Goal: Task Accomplishment & Management: Use online tool/utility

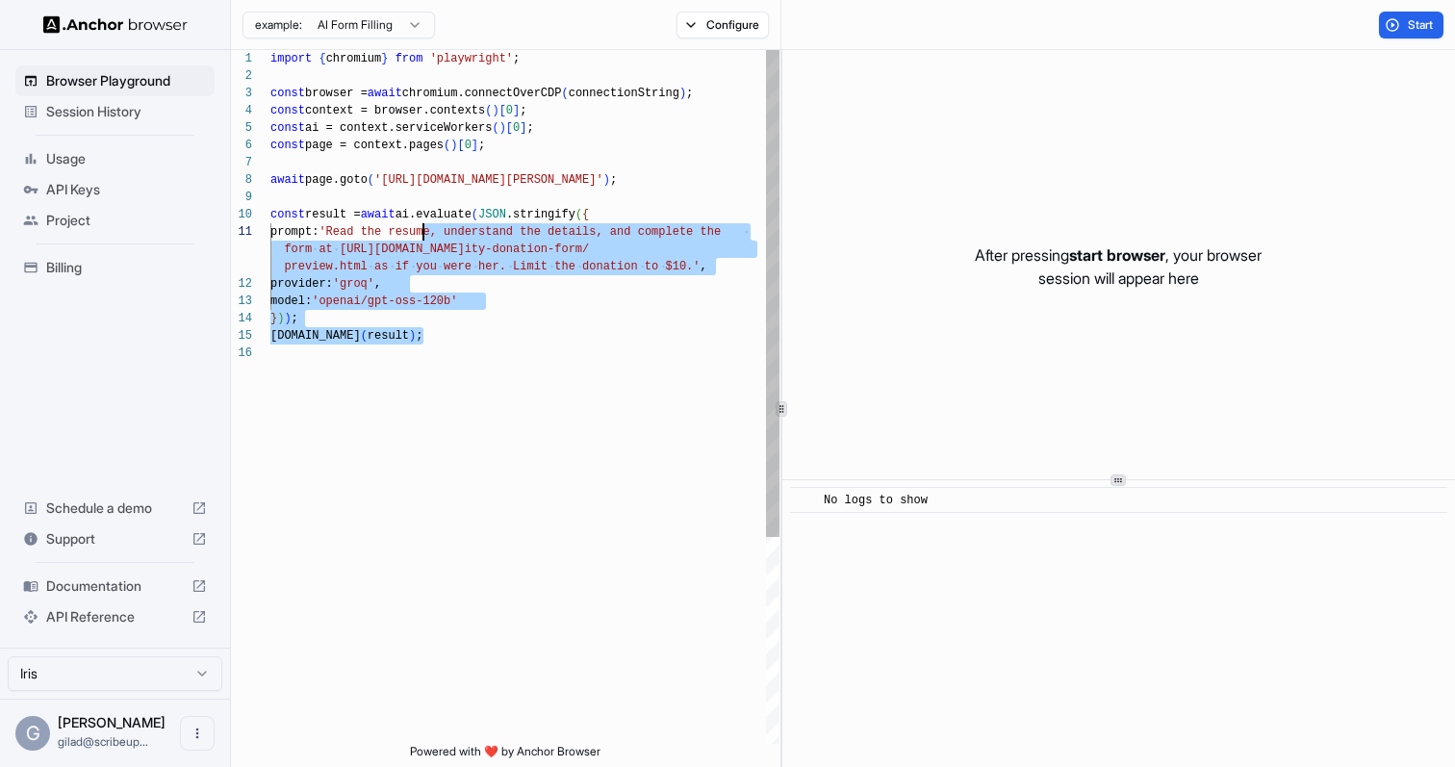
scroll to position [156, 0]
drag, startPoint x: 450, startPoint y: 349, endPoint x: 419, endPoint y: 219, distance: 133.8
click at [419, 219] on div "import { chromium } from 'playwright' ; const browser = await chromium.connectO…" at bounding box center [524, 544] width 509 height 988
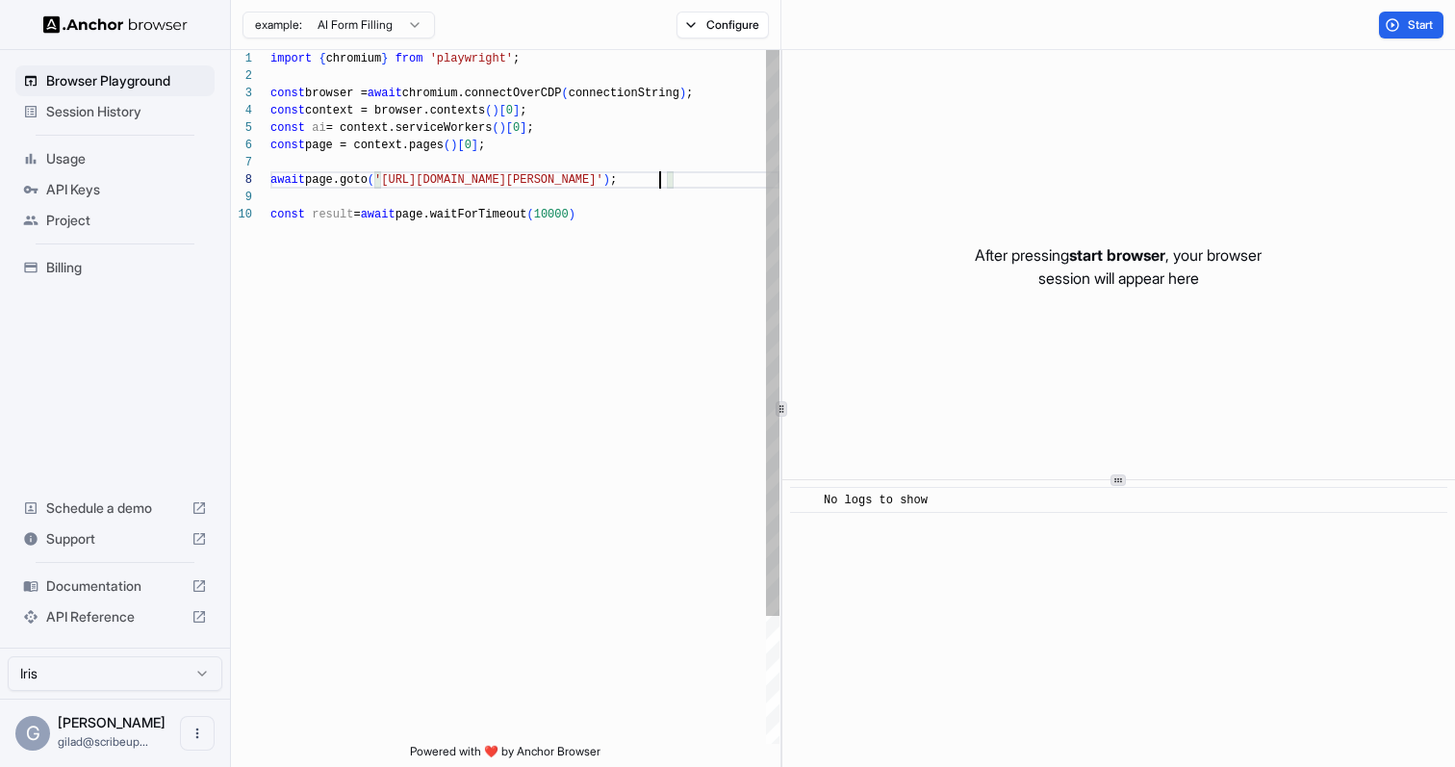
scroll to position [121, 0]
drag, startPoint x: 658, startPoint y: 182, endPoint x: 389, endPoint y: 181, distance: 269.5
click at [389, 181] on div "import { chromium } from 'playwright' ; const browser = await chromium.connectO…" at bounding box center [524, 475] width 509 height 850
type textarea "**********"
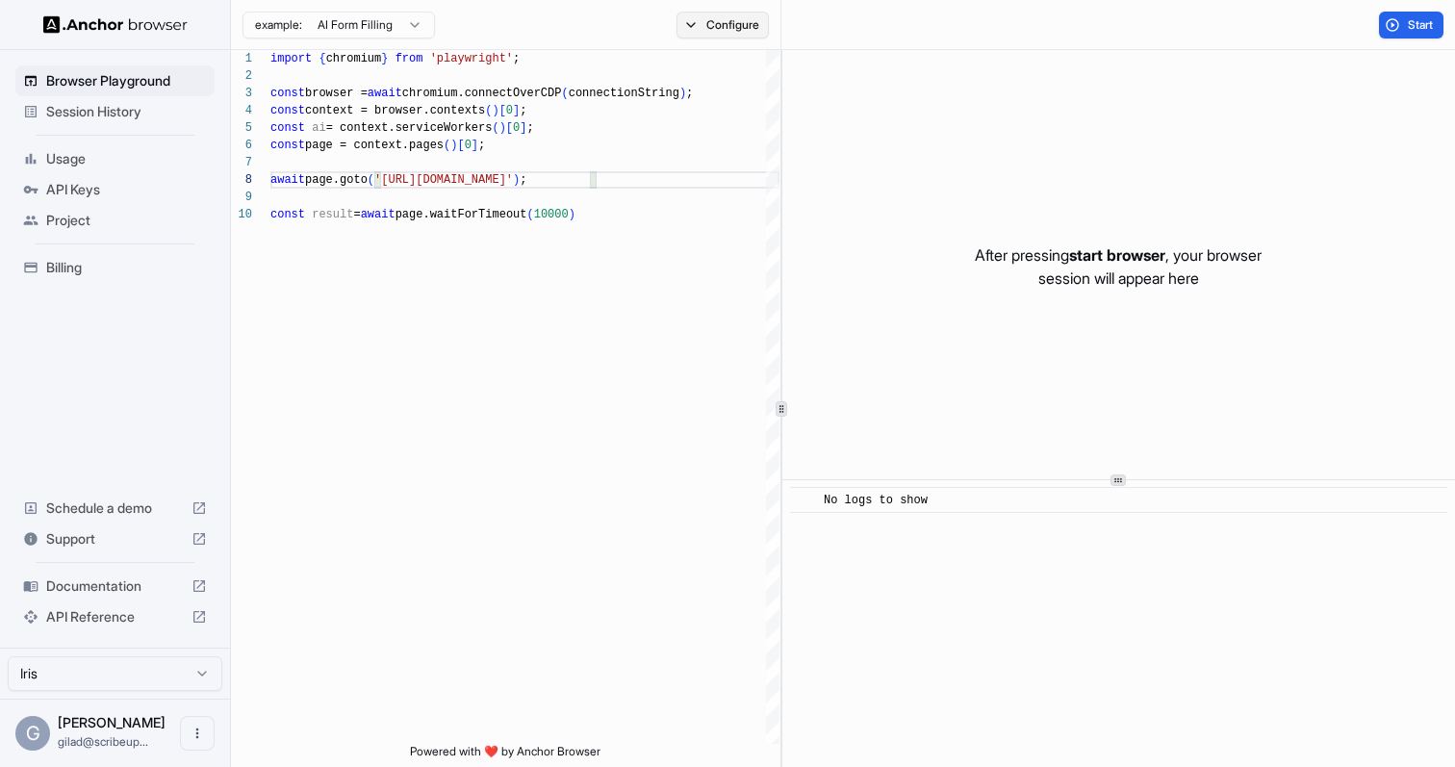
click at [750, 25] on button "Configure" at bounding box center [723, 25] width 93 height 27
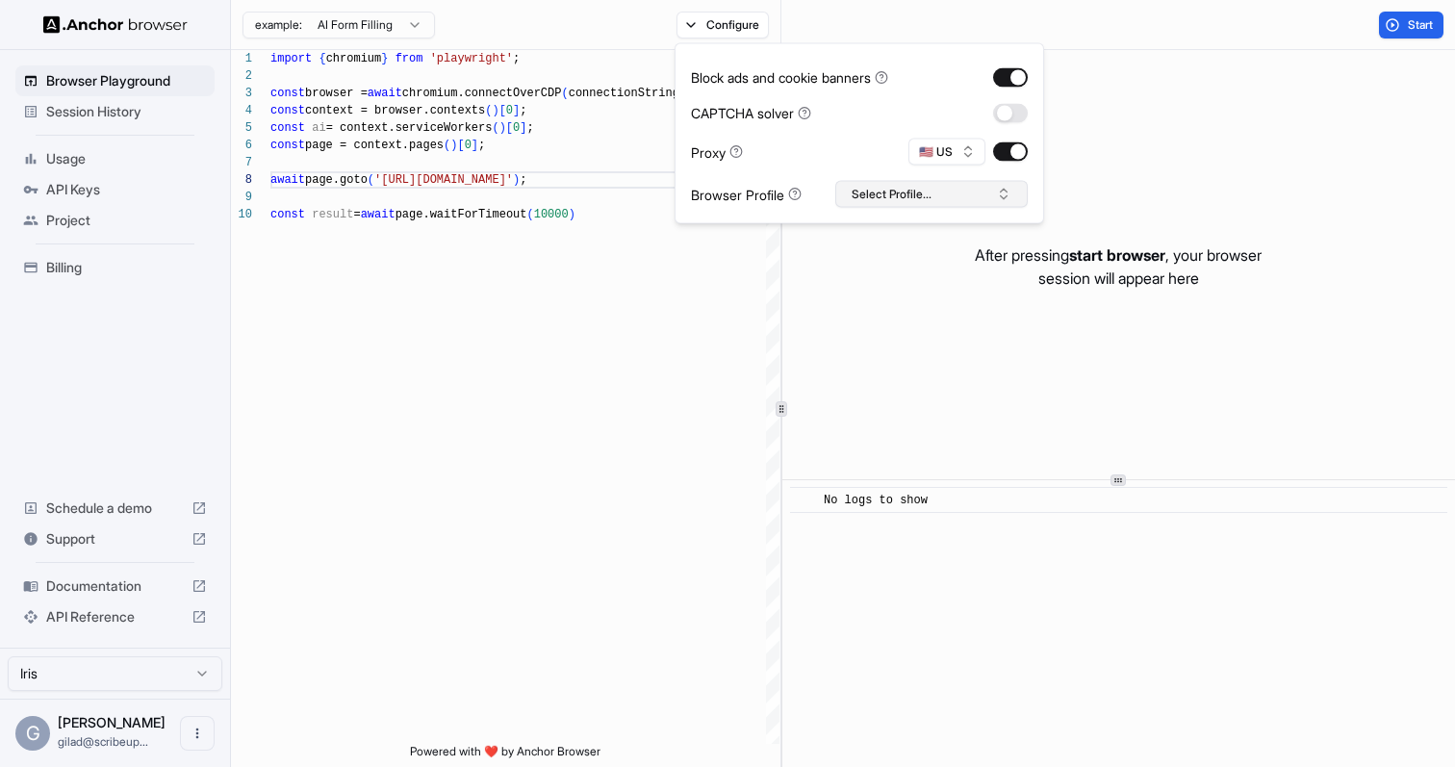
click at [1001, 204] on button "Select Profile..." at bounding box center [931, 194] width 192 height 27
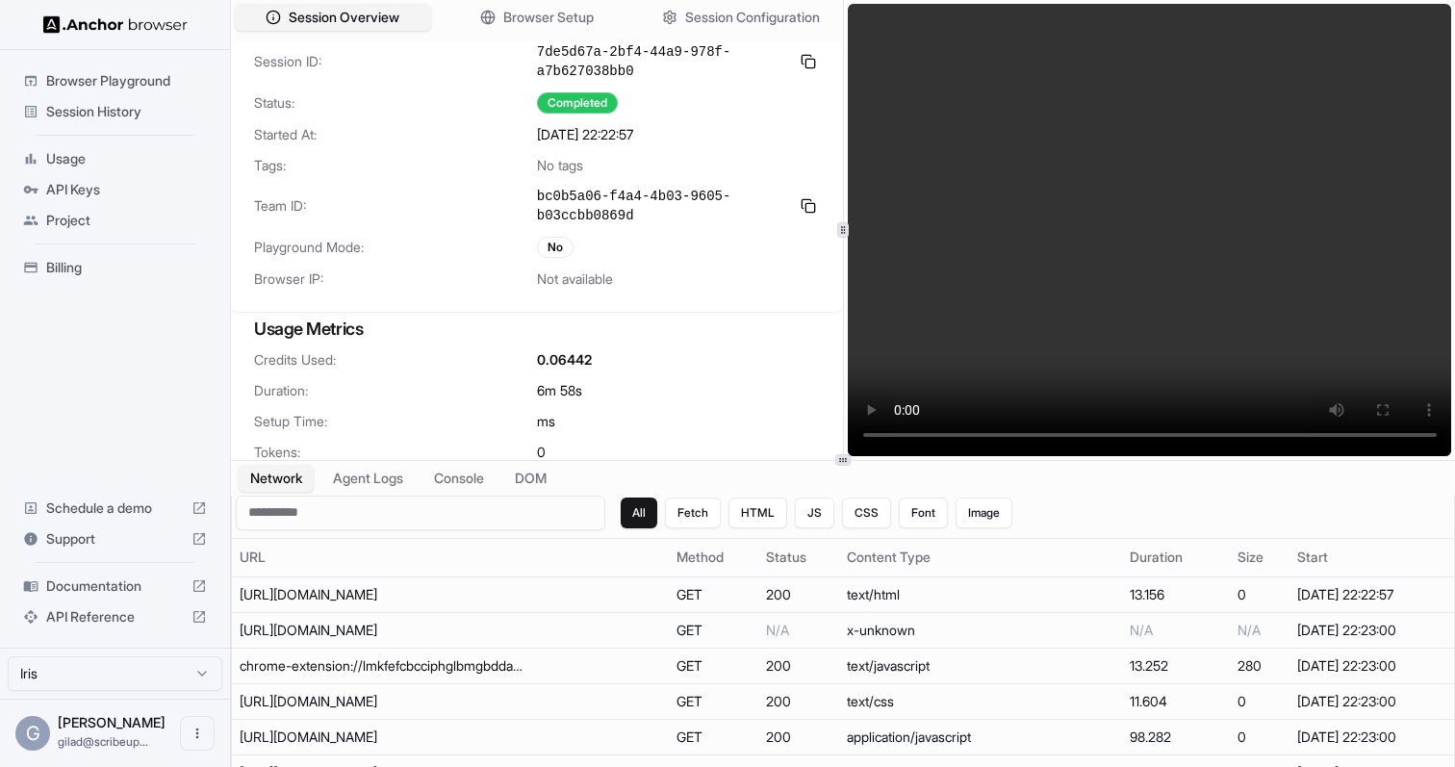
click at [1139, 319] on video at bounding box center [1150, 230] width 604 height 452
click at [589, 6] on button "Browser Setup" at bounding box center [537, 18] width 202 height 28
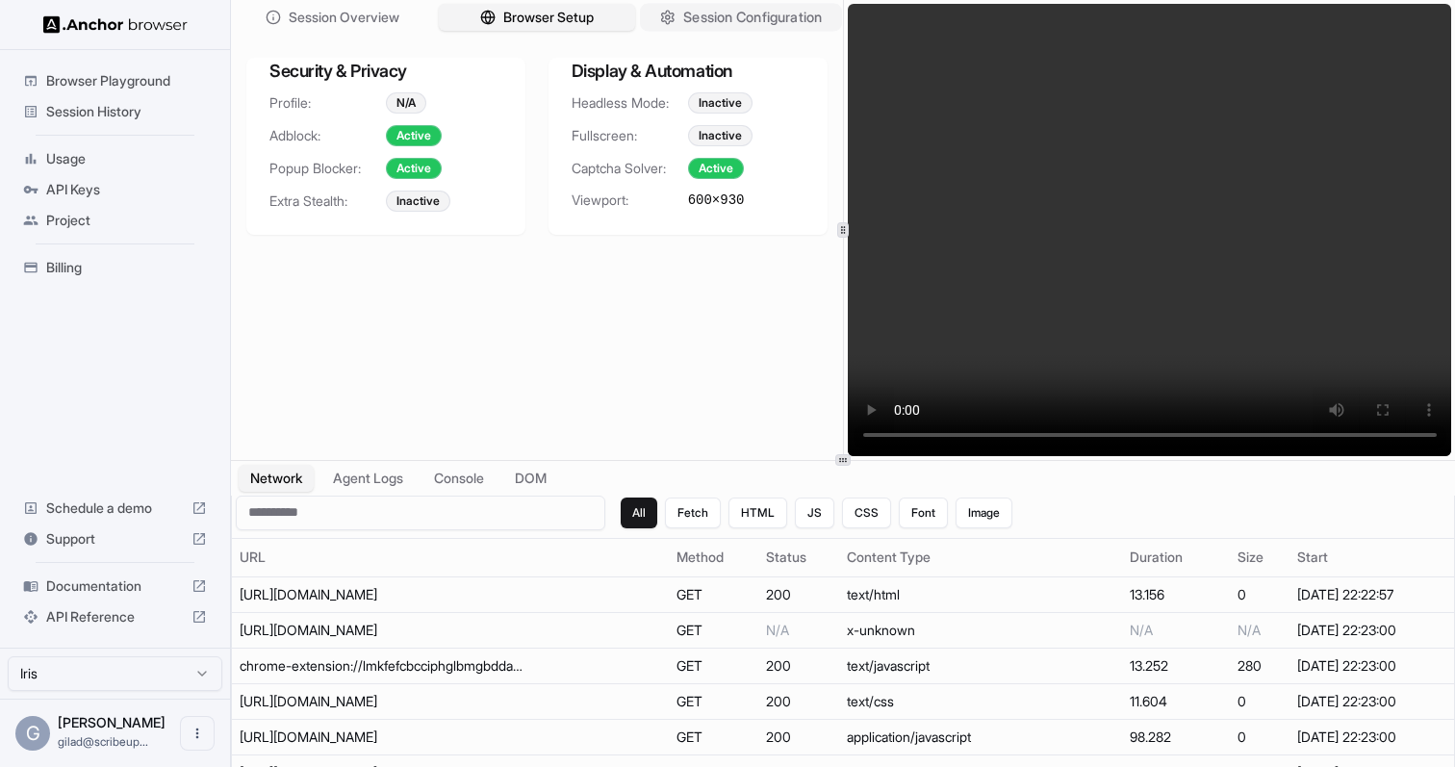
click at [700, 14] on span "Session Configuration" at bounding box center [752, 18] width 139 height 20
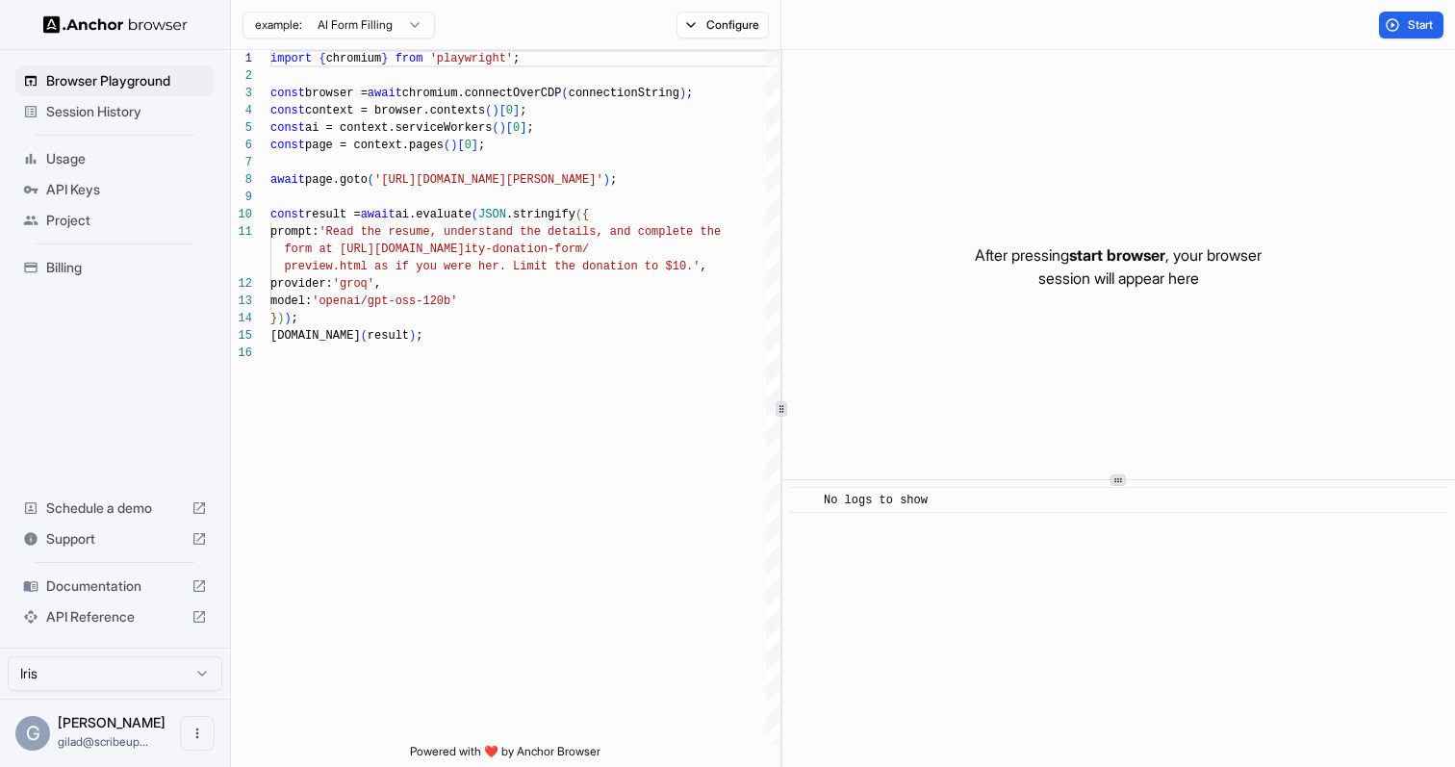
click at [125, 591] on span "Documentation" at bounding box center [115, 586] width 138 height 19
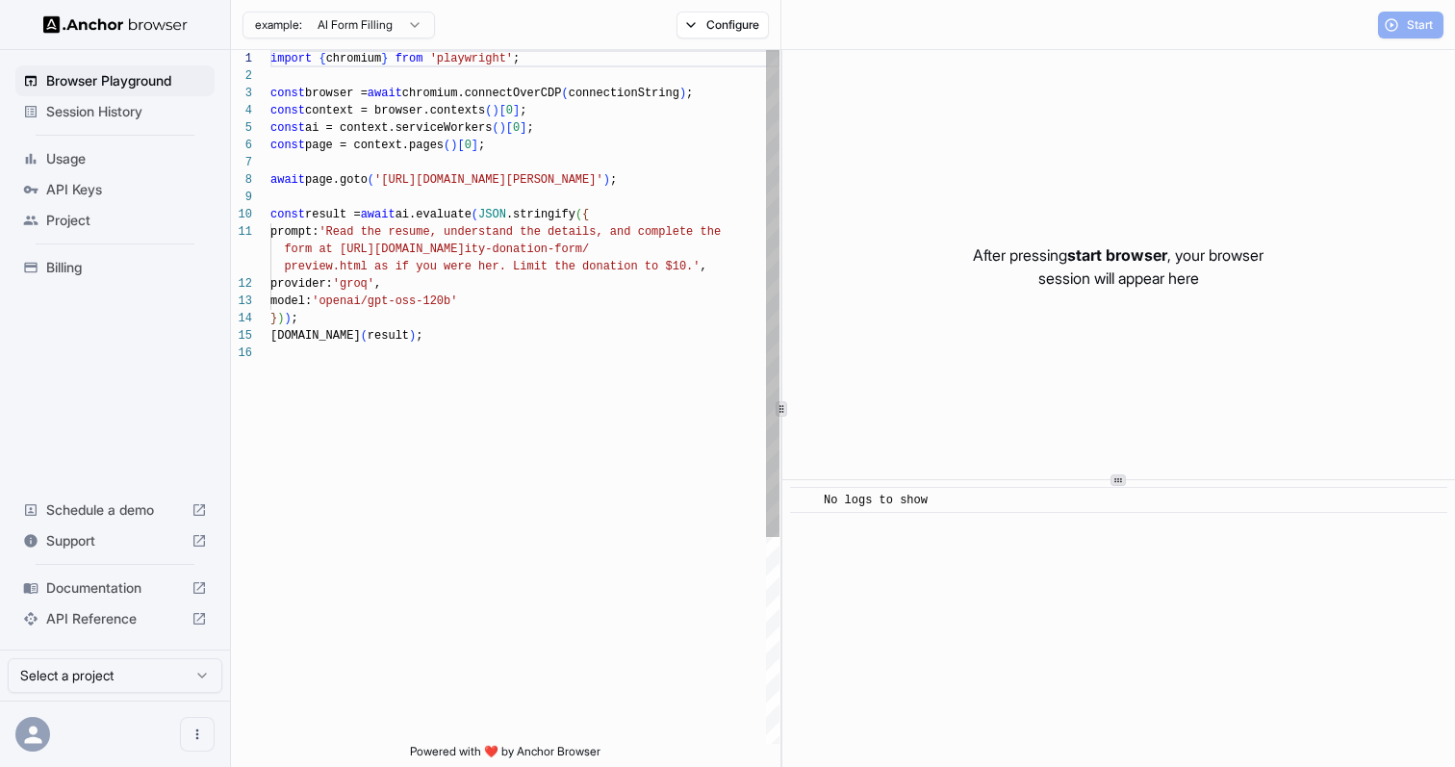
scroll to position [173, 0]
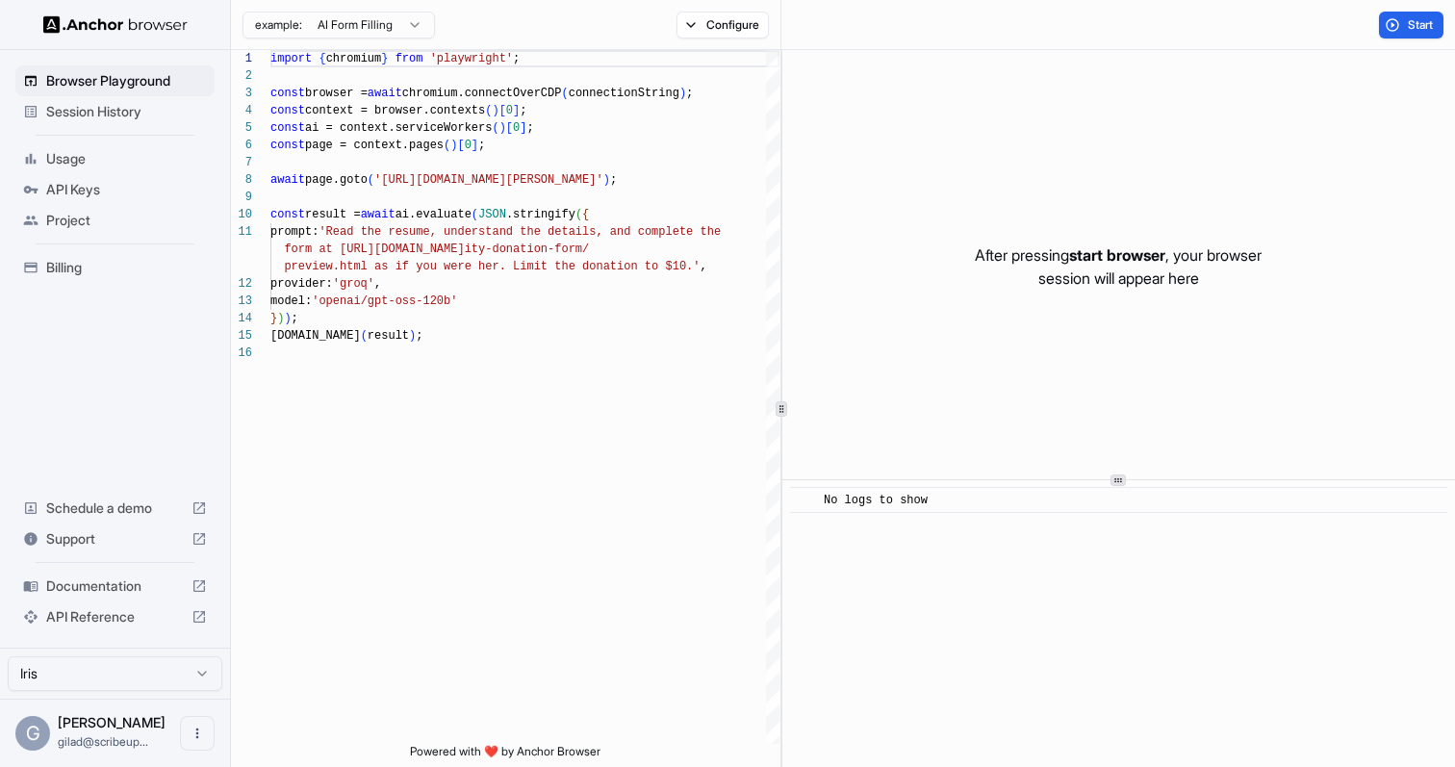
click at [107, 159] on span "Usage" at bounding box center [126, 158] width 161 height 19
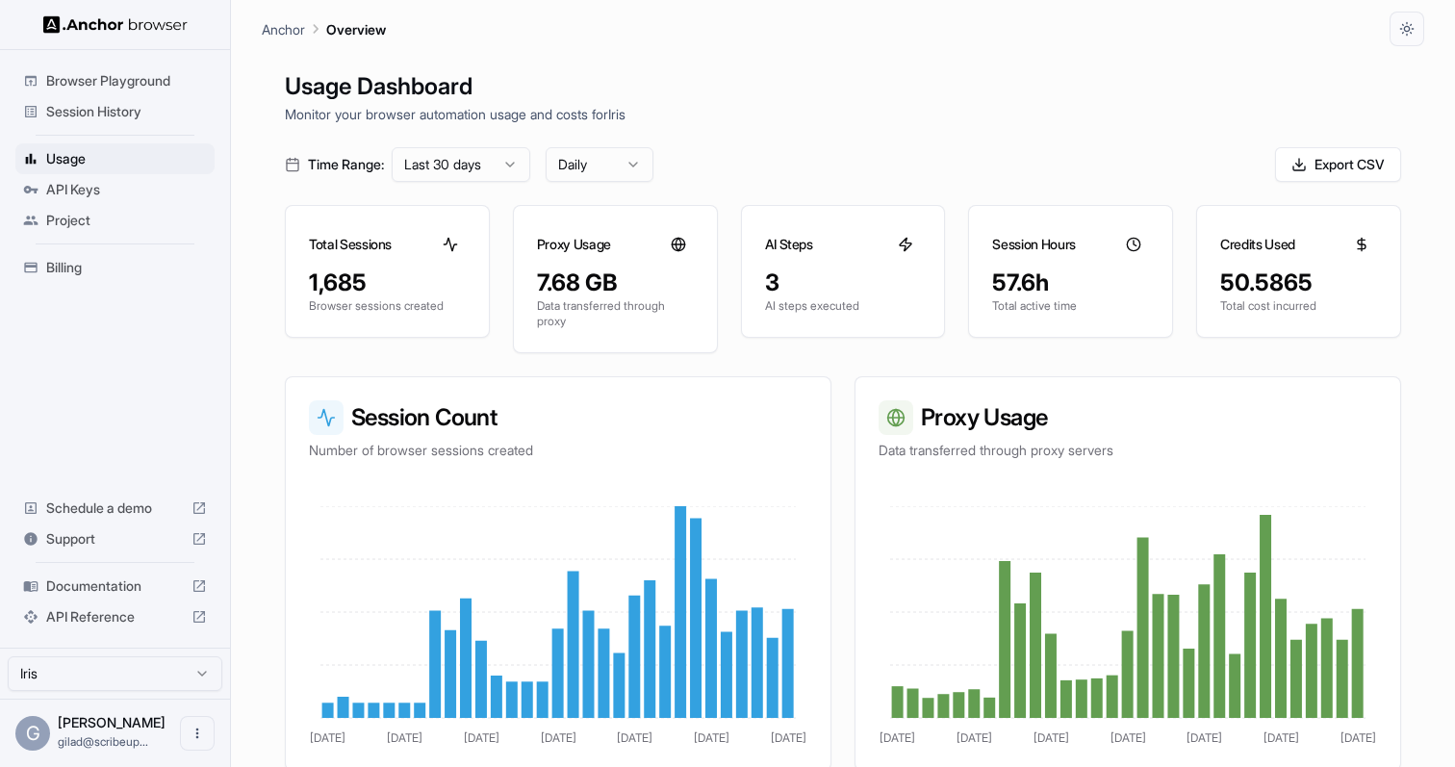
click at [112, 119] on span "Session History" at bounding box center [126, 111] width 161 height 19
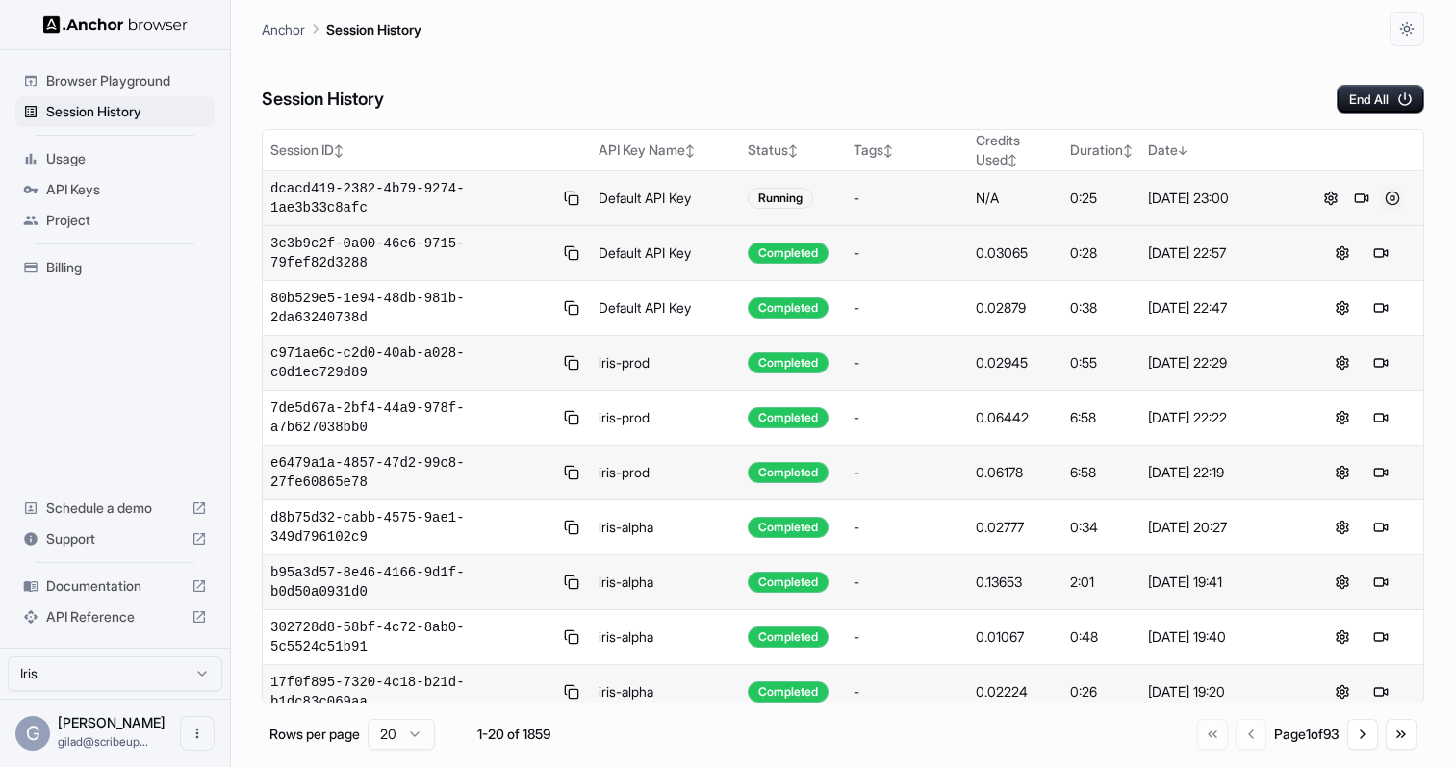
click at [1395, 199] on button at bounding box center [1392, 198] width 23 height 23
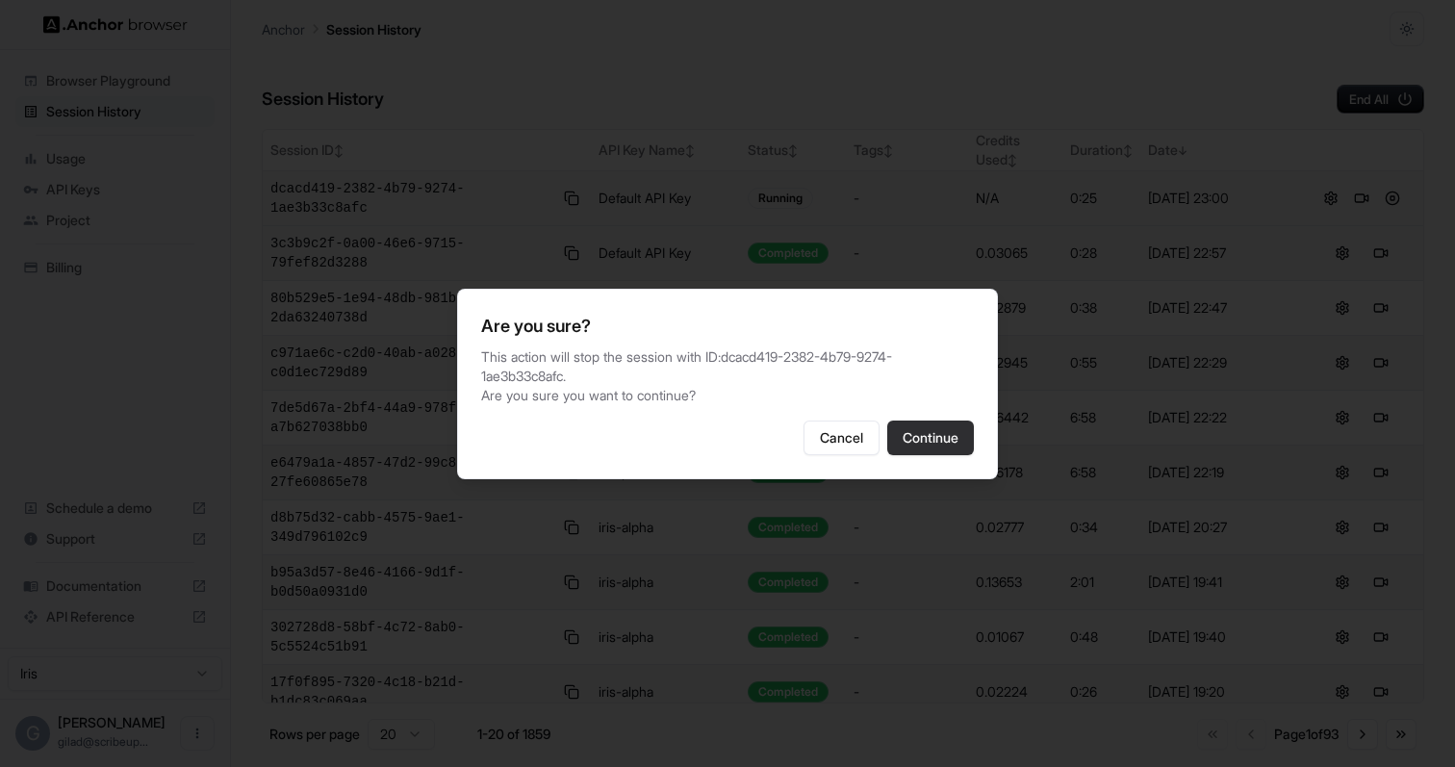
click at [932, 453] on button "Continue" at bounding box center [930, 438] width 87 height 35
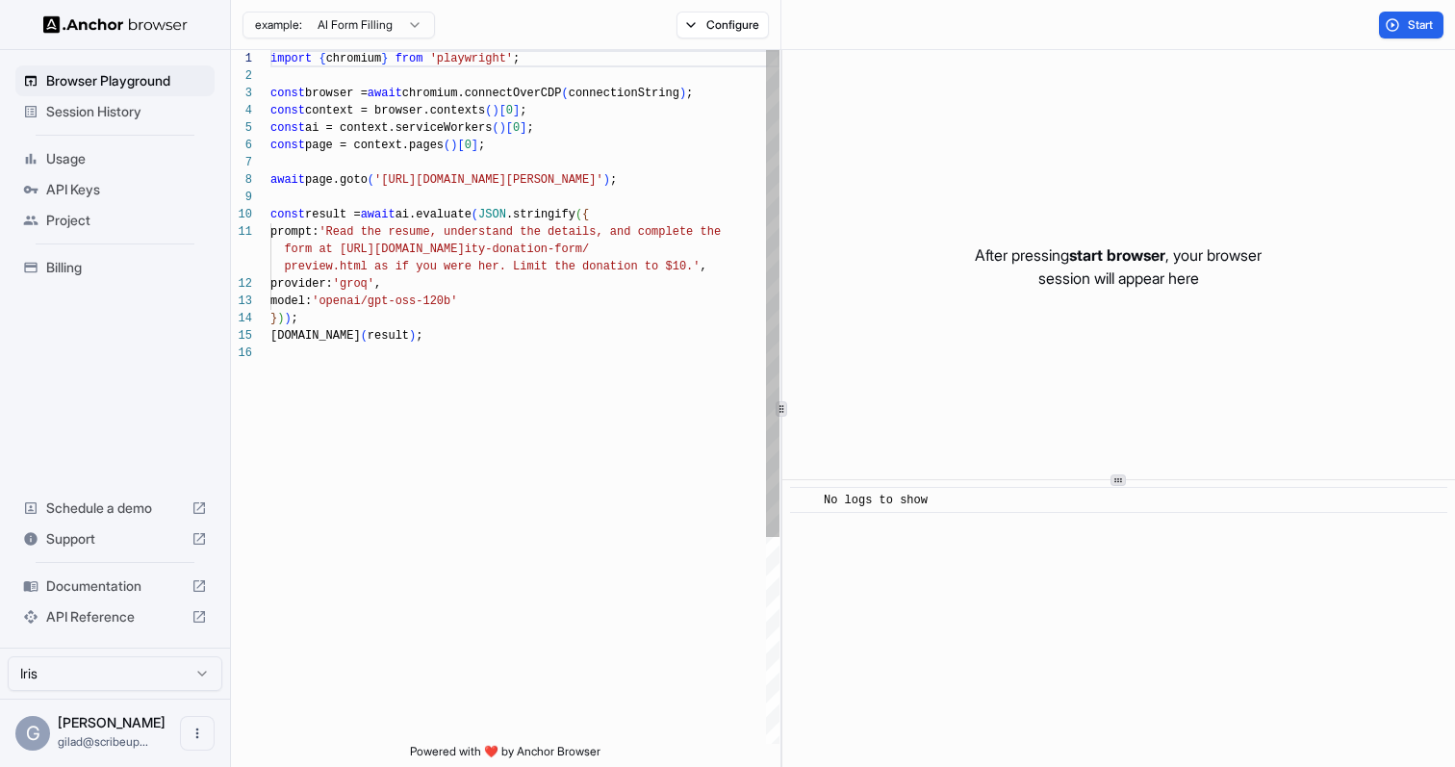
scroll to position [173, 0]
click at [172, 109] on span "Session History" at bounding box center [126, 111] width 161 height 19
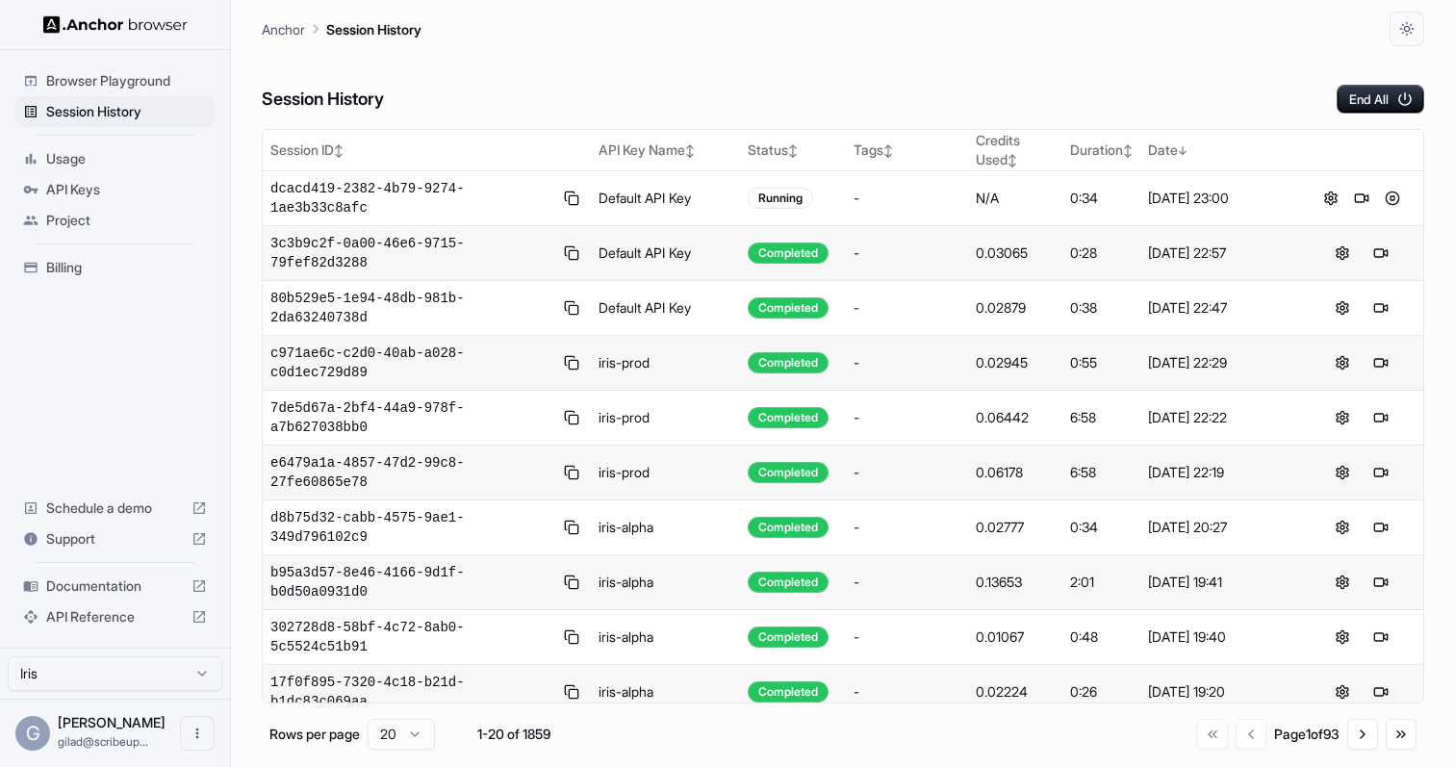
click at [1331, 199] on button at bounding box center [1331, 198] width 23 height 23
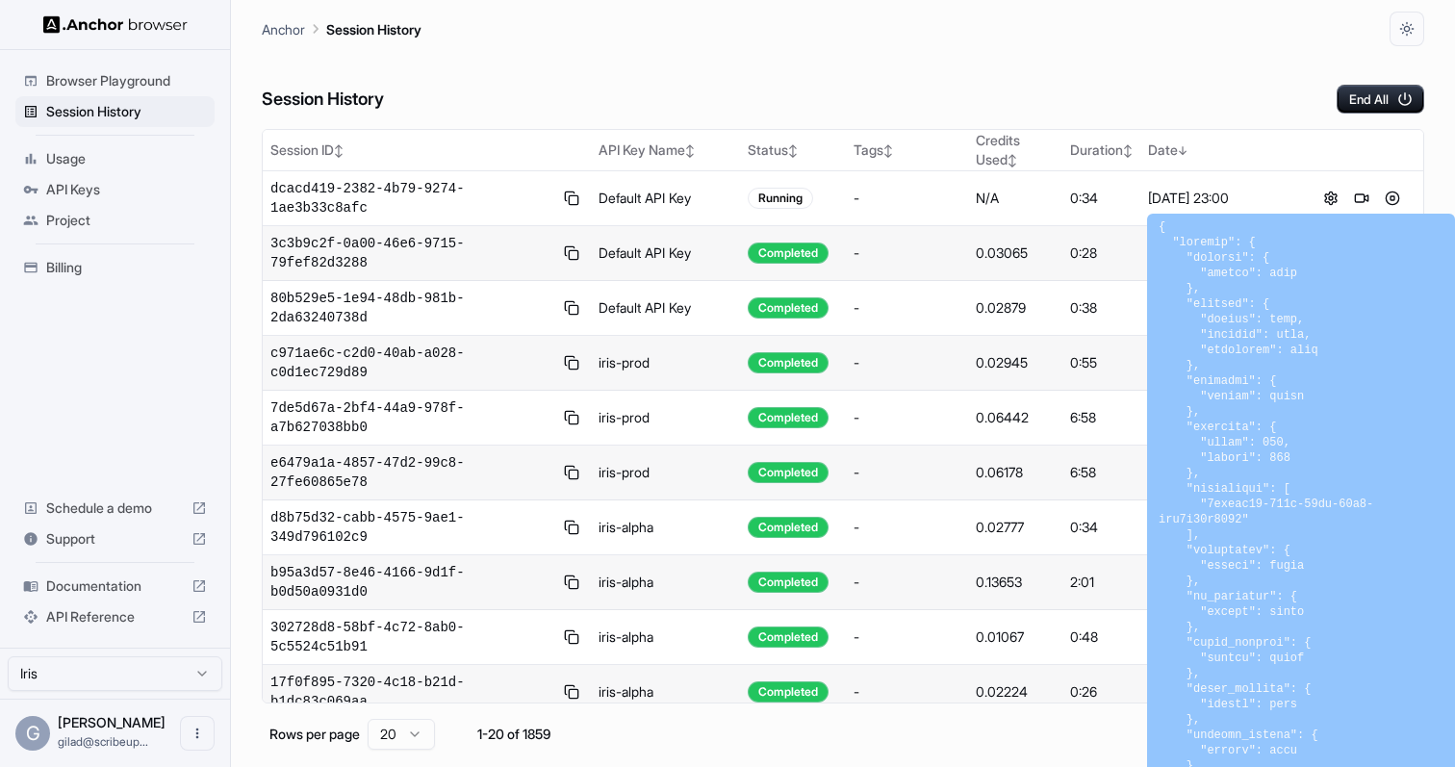
click at [1021, 113] on div "Session History End All" at bounding box center [843, 79] width 1163 height 67
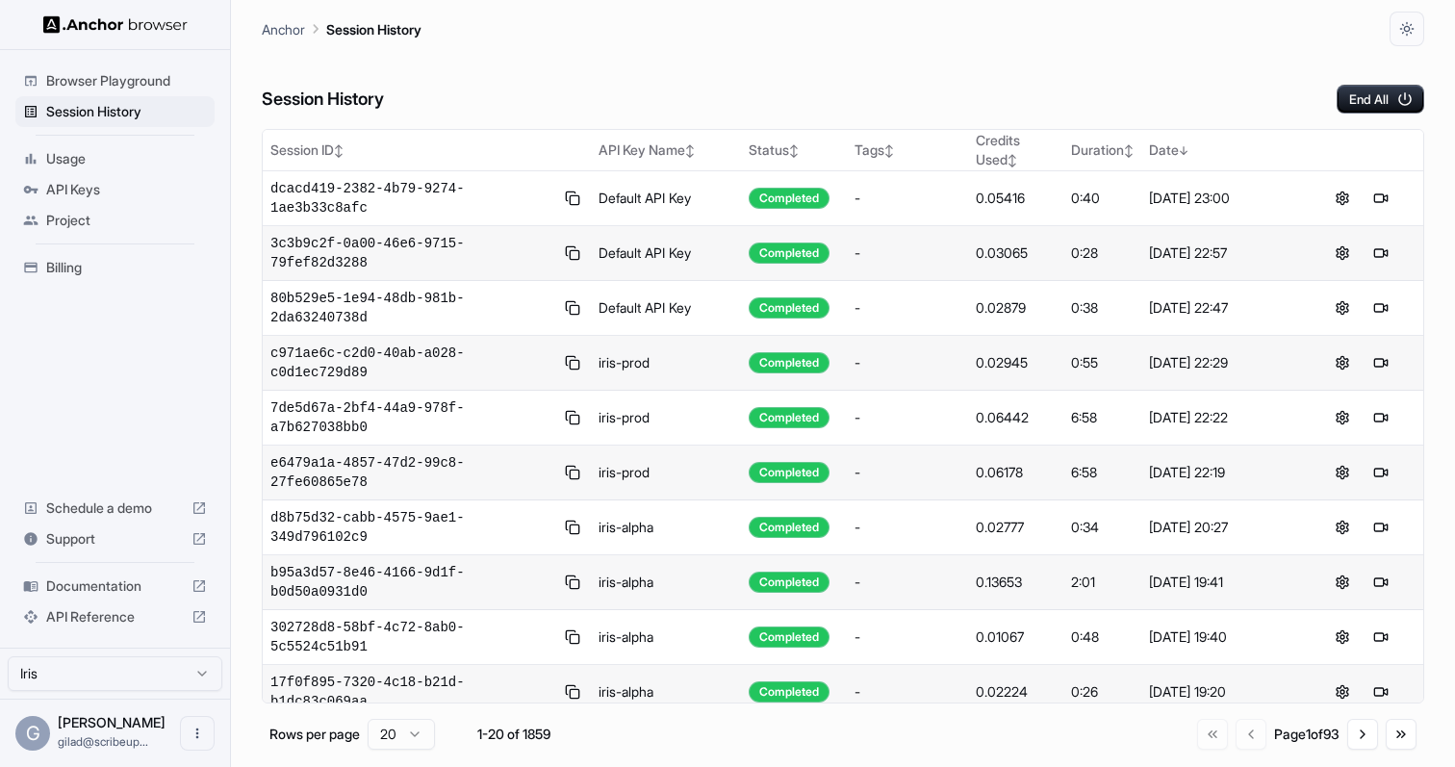
click at [146, 217] on span "Project" at bounding box center [126, 220] width 161 height 19
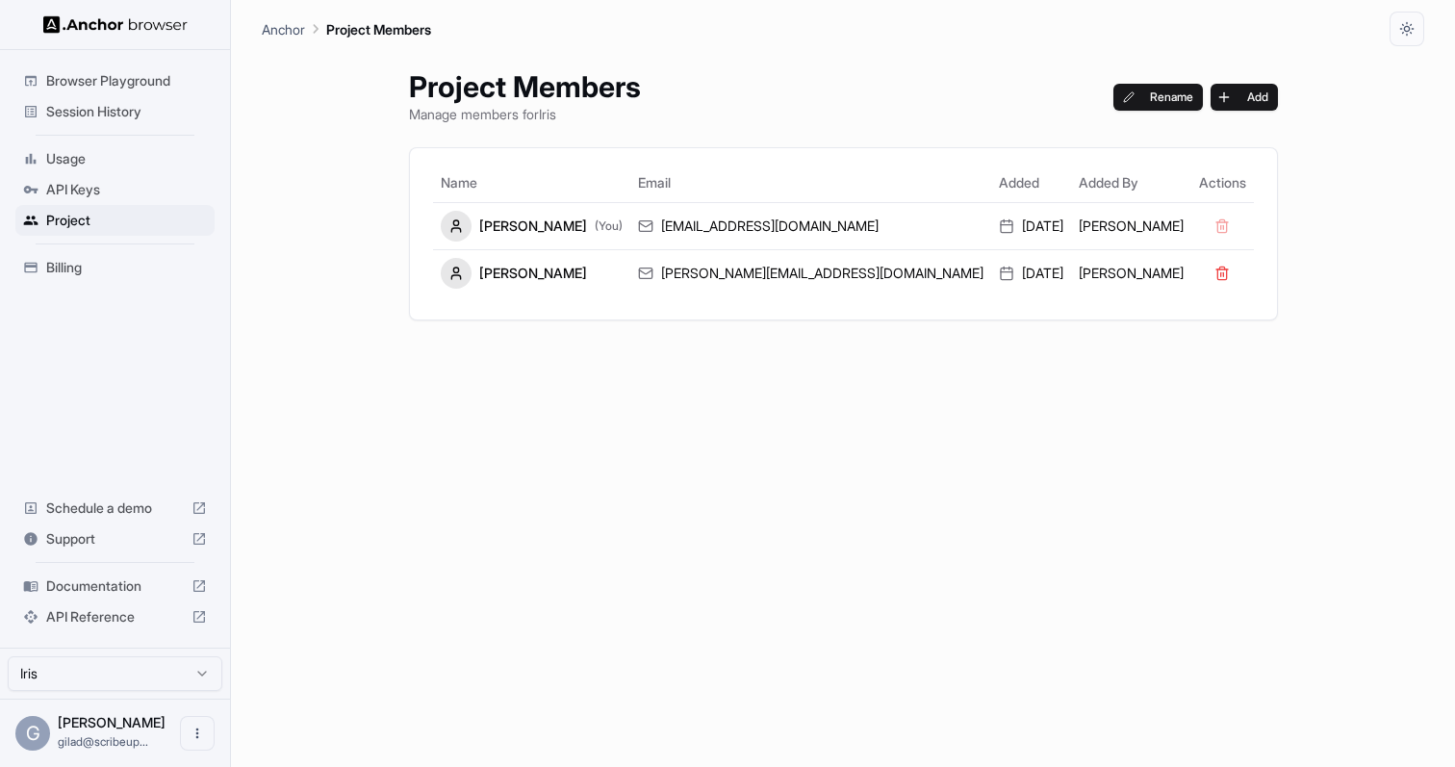
click at [172, 77] on span "Browser Playground" at bounding box center [126, 80] width 161 height 19
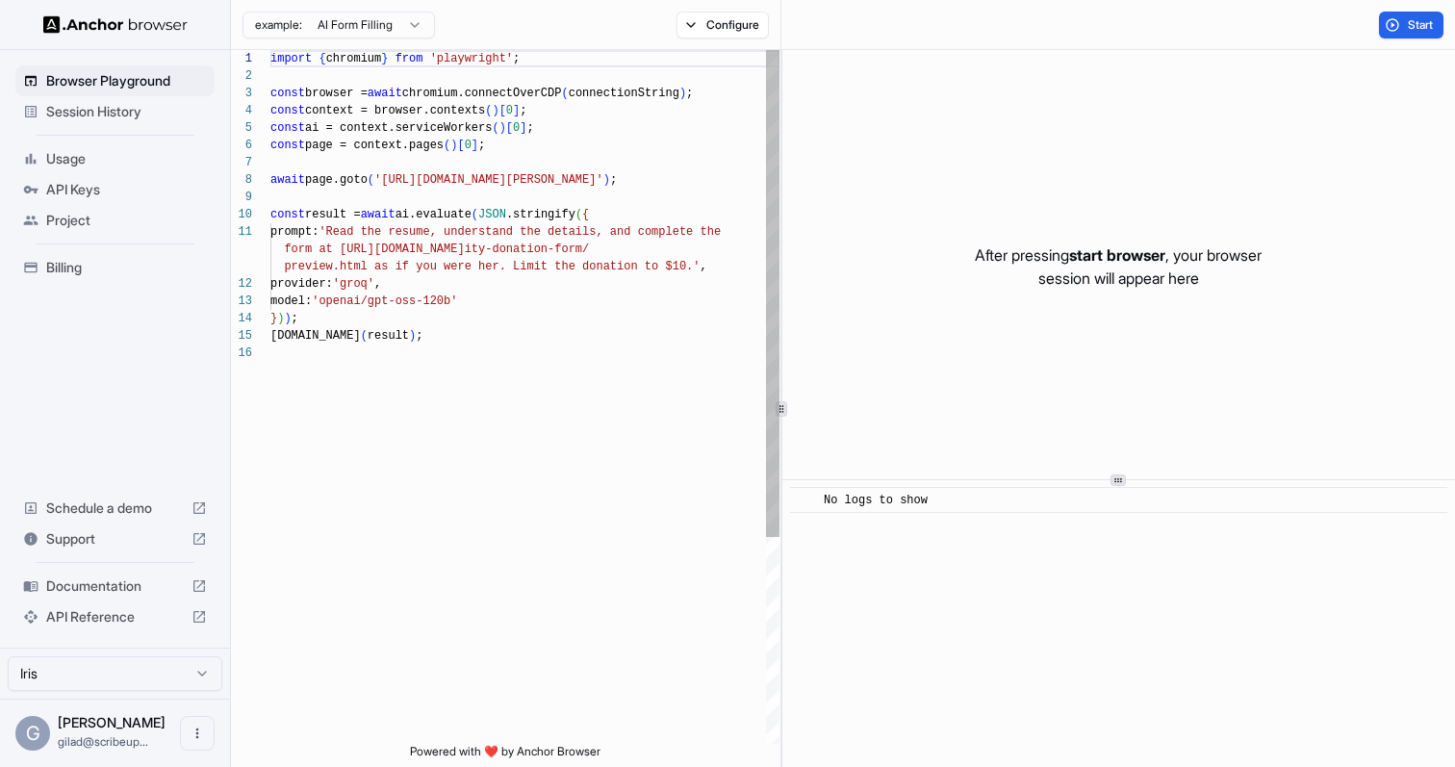
scroll to position [173, 0]
click at [731, 12] on button "Configure" at bounding box center [723, 25] width 93 height 27
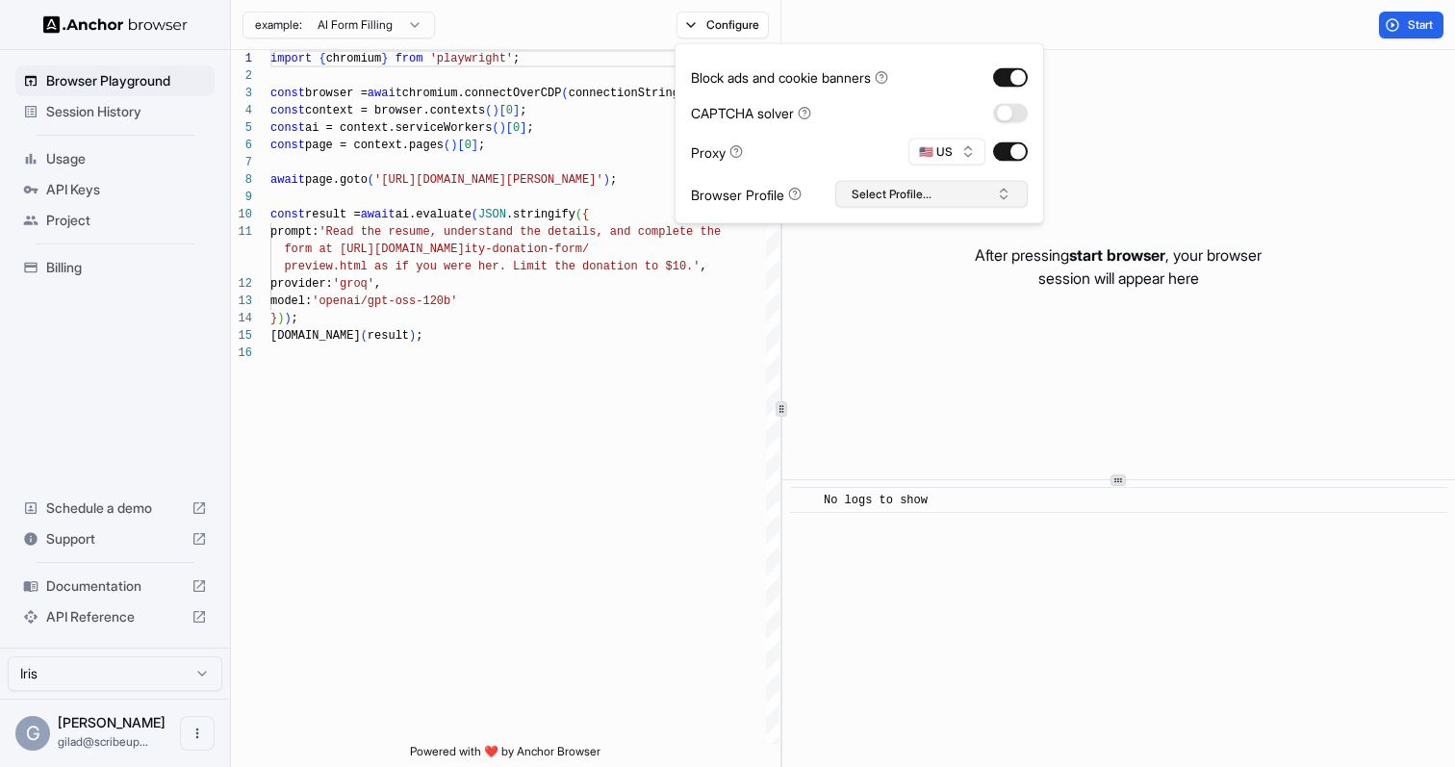
click at [875, 183] on button "Select Profile..." at bounding box center [931, 194] width 192 height 27
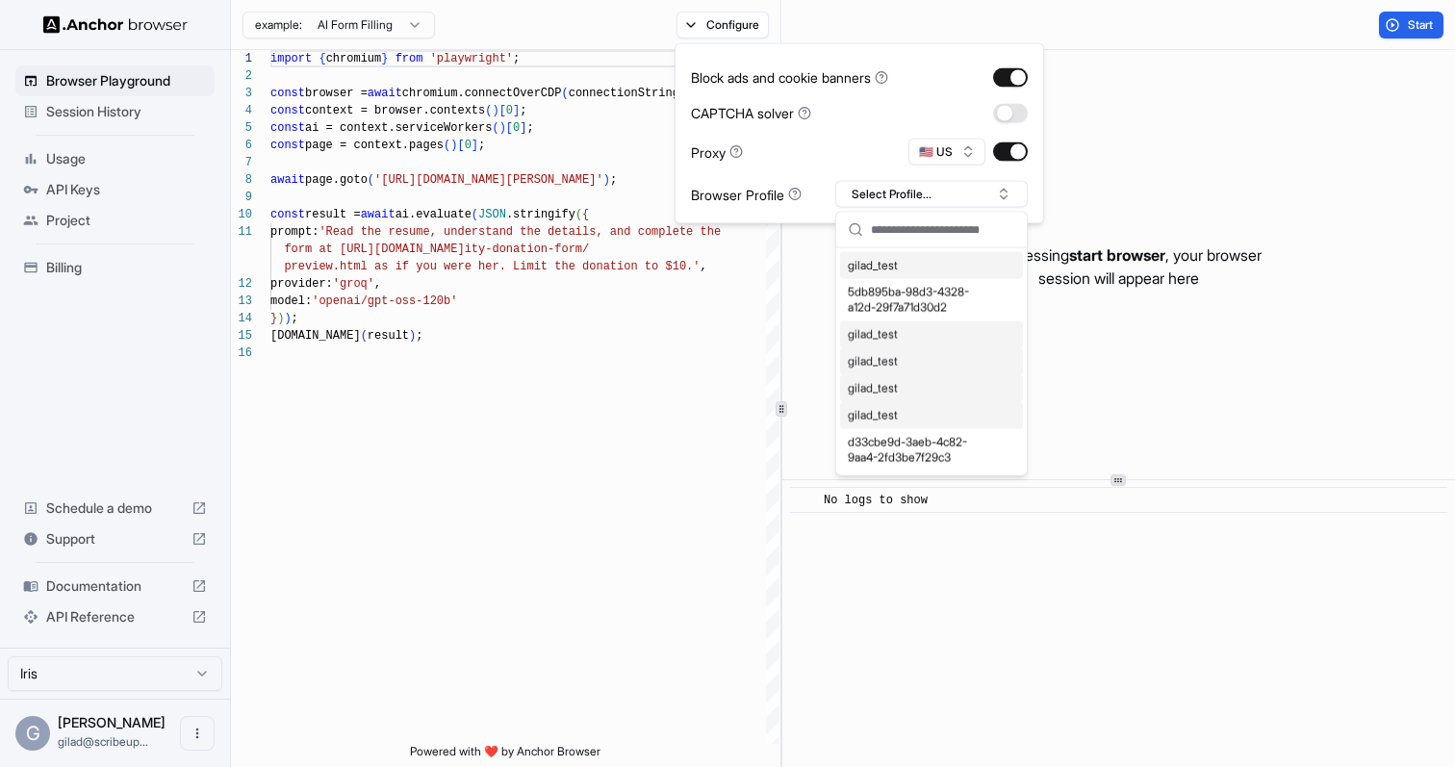
paste input "**********"
type input "**********"
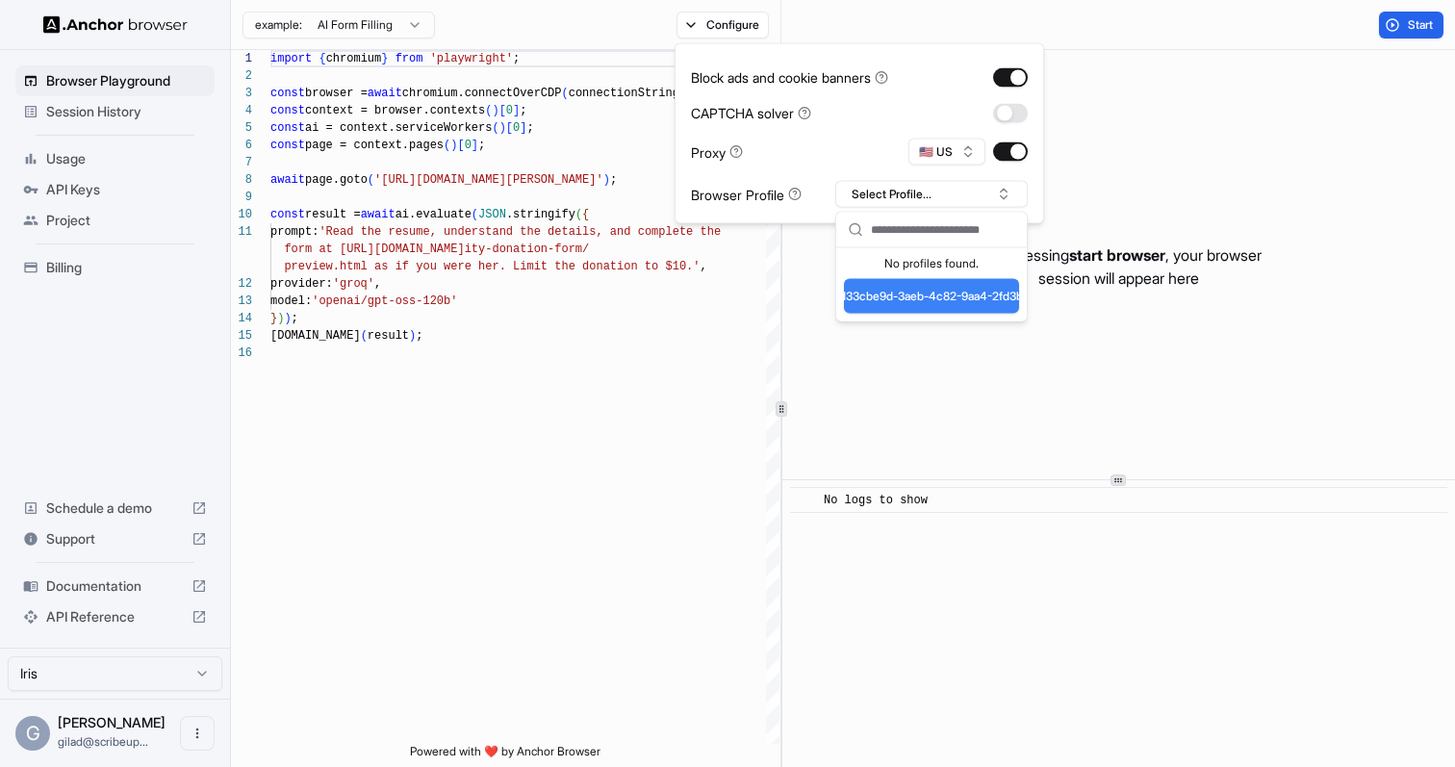
scroll to position [0, 0]
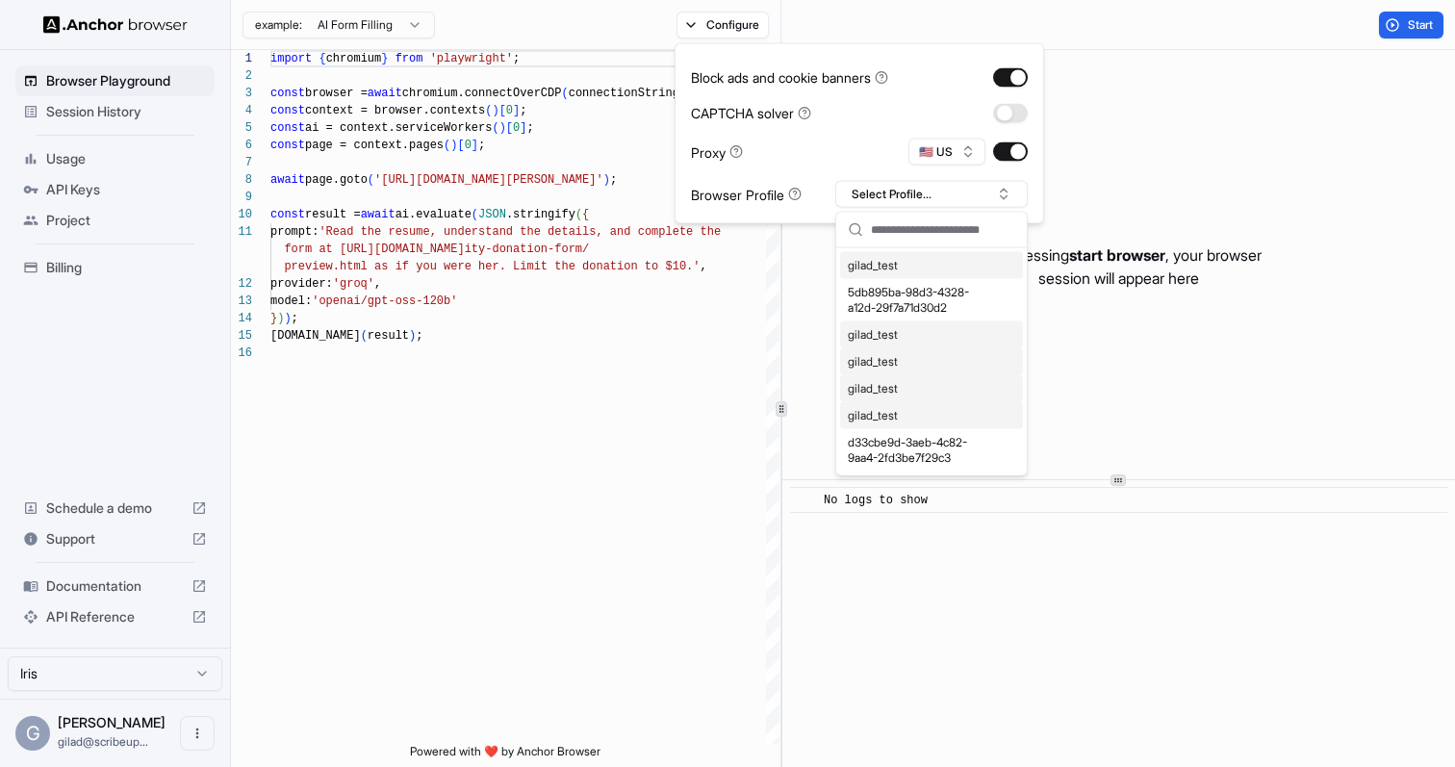
paste input "**********"
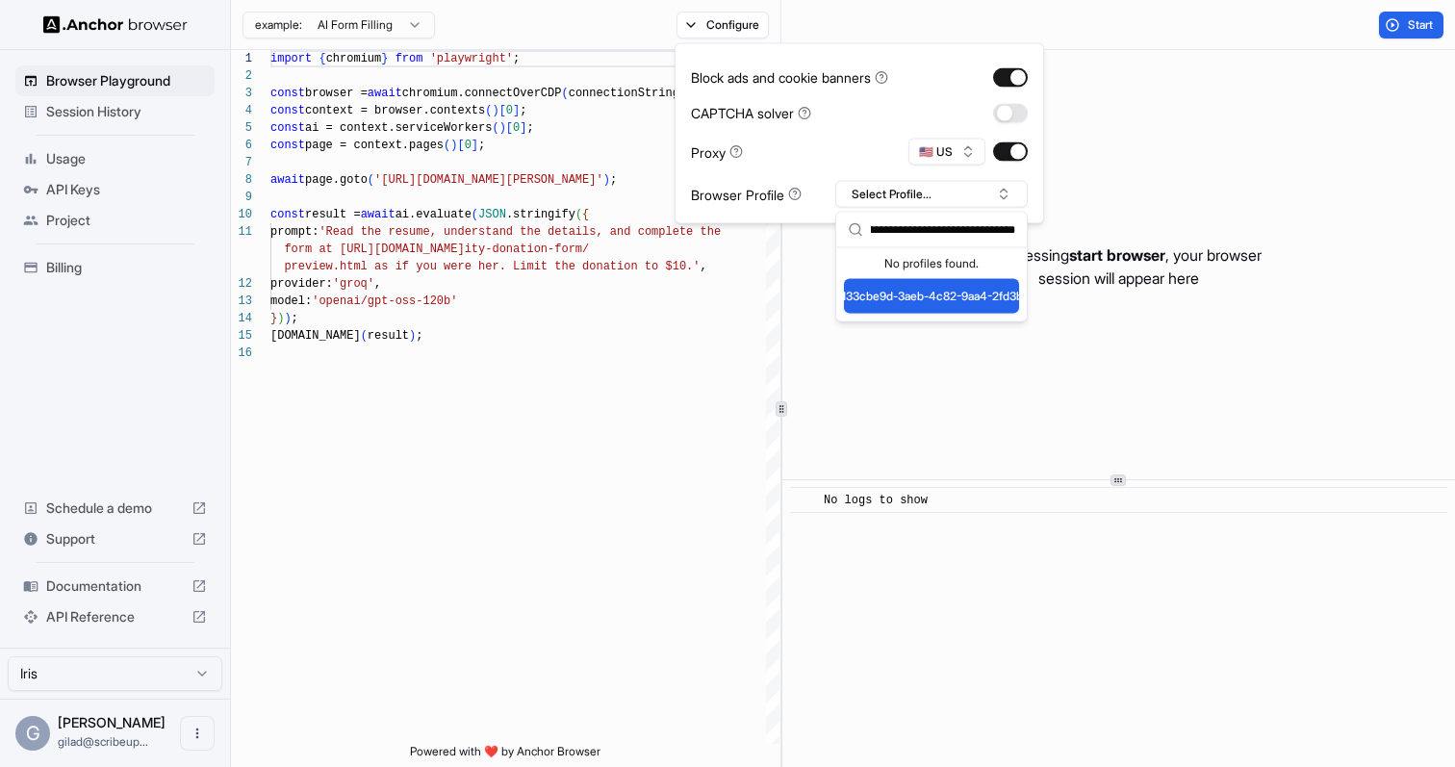
type input "**********"
click at [998, 279] on button "Create " d33cbe9d-3aeb-4c82-9aa4-2fd3be7f29c3"" at bounding box center [931, 296] width 175 height 35
click at [979, 230] on input "**********" at bounding box center [943, 230] width 144 height 35
type input "**********"
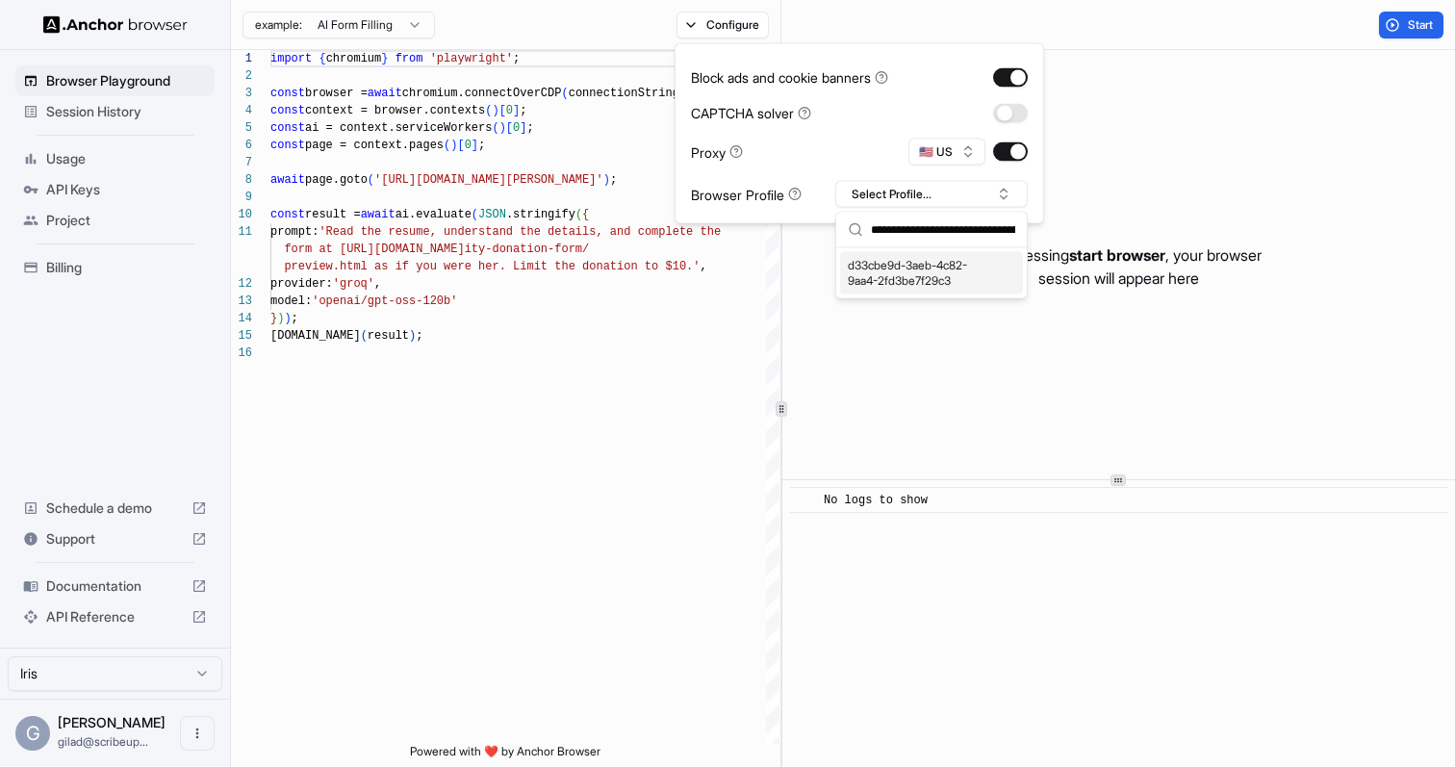
click at [888, 285] on div "d33cbe9d-3aeb-4c82-9aa4-2fd3be7f29c3" at bounding box center [931, 273] width 183 height 42
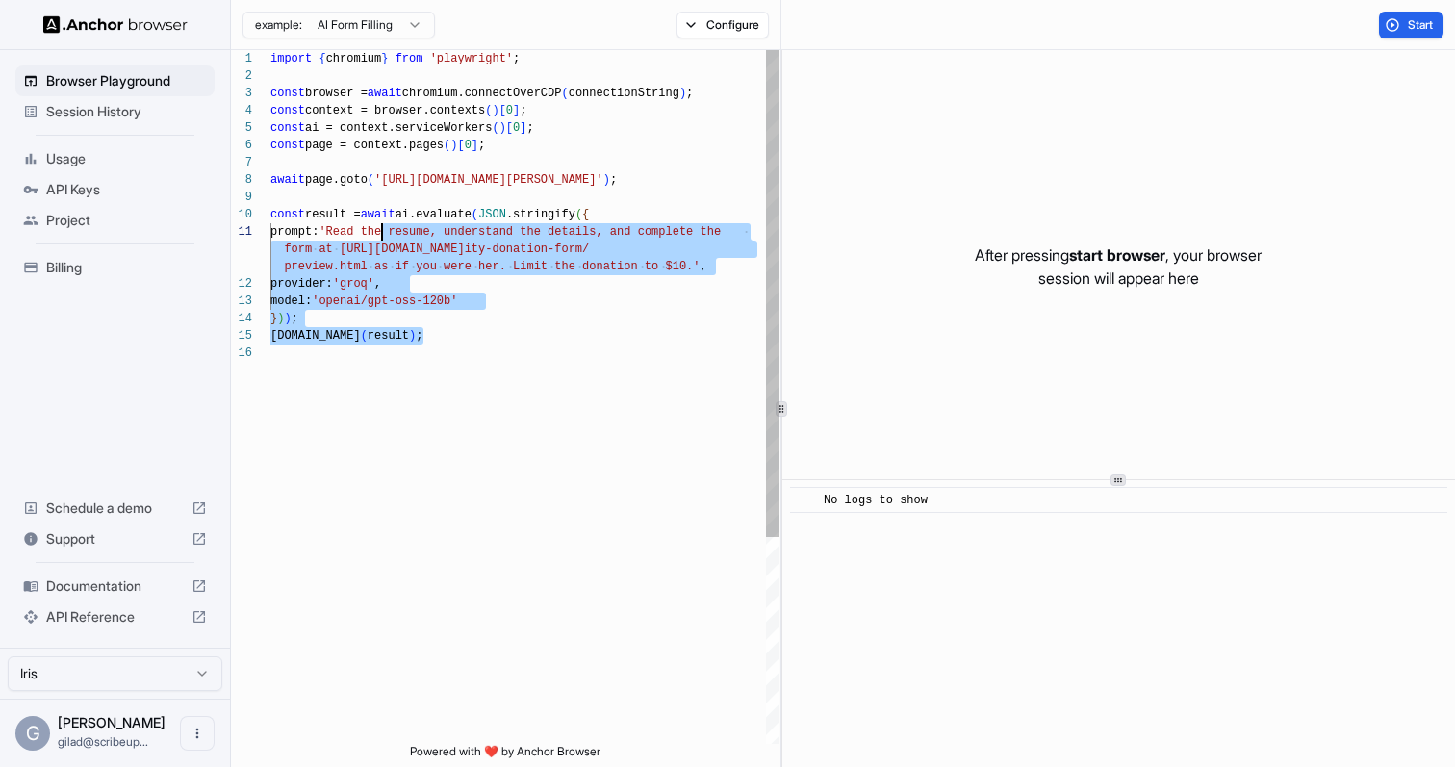
scroll to position [156, 0]
drag, startPoint x: 473, startPoint y: 363, endPoint x: 418, endPoint y: 213, distance: 159.9
click at [418, 213] on div "import { chromium } from 'playwright' ; const browser = await chromium.connectO…" at bounding box center [524, 544] width 509 height 988
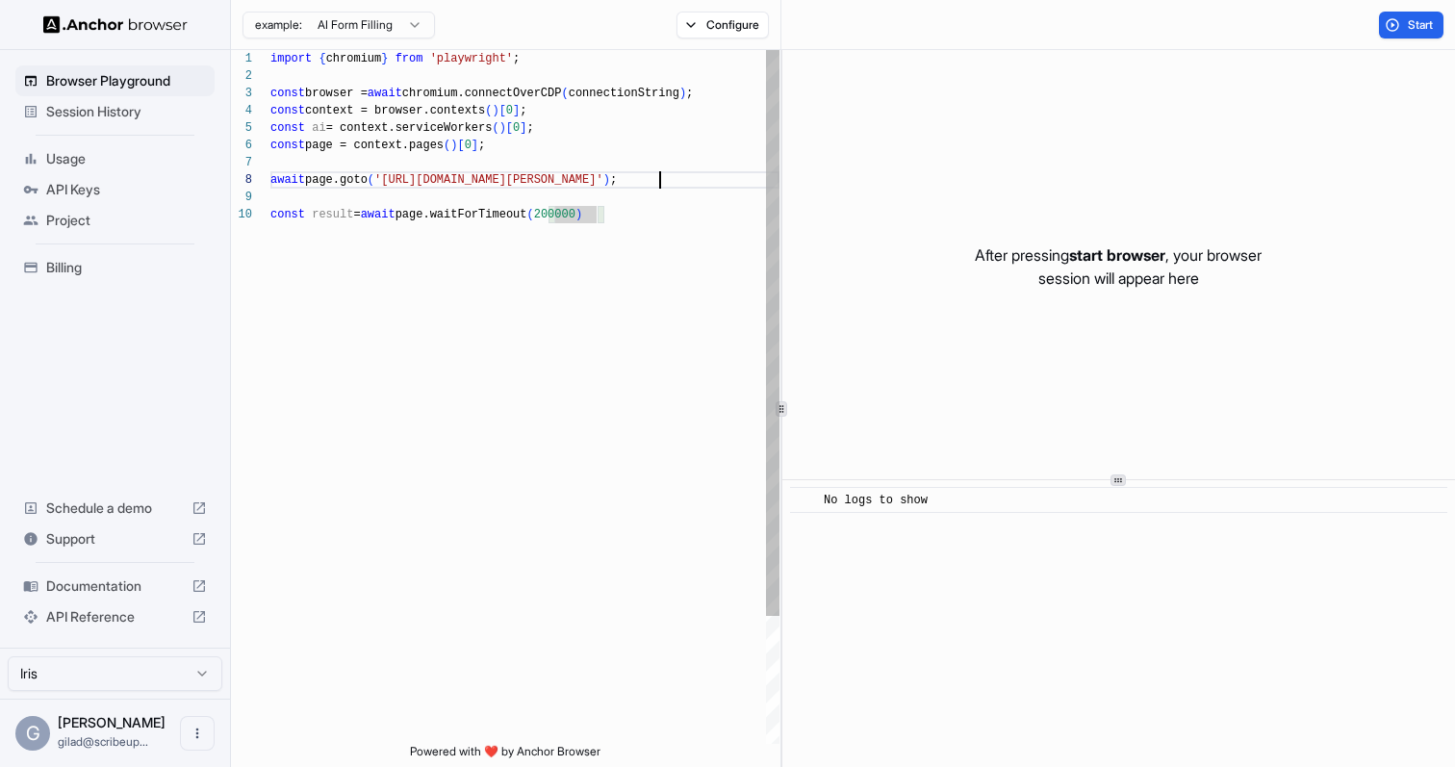
scroll to position [121, 0]
drag, startPoint x: 660, startPoint y: 182, endPoint x: 391, endPoint y: 182, distance: 269.5
click at [391, 182] on div "import { chromium } from 'playwright' ; const browser = await chromium.connectO…" at bounding box center [524, 475] width 509 height 850
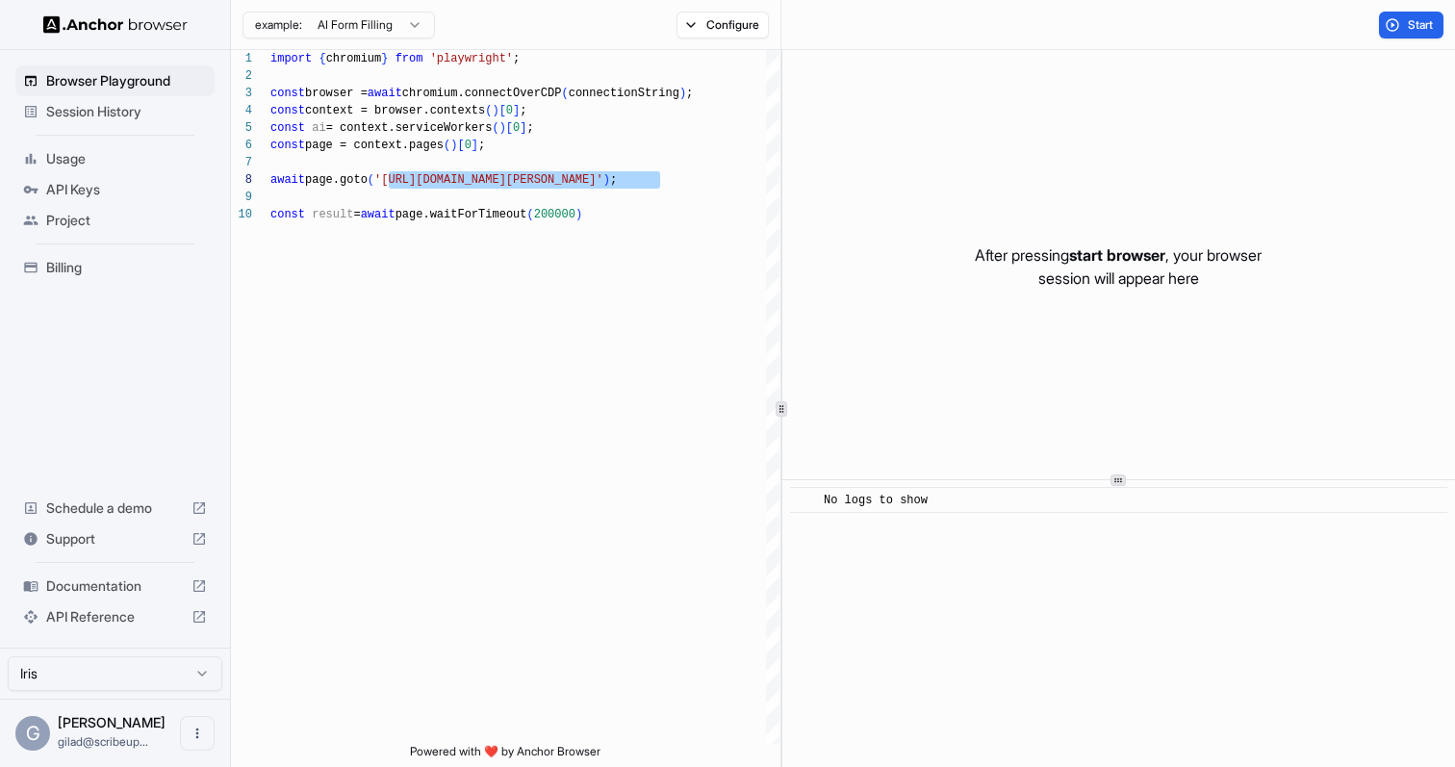
type textarea "**********"
click at [1405, 16] on button "Start" at bounding box center [1411, 25] width 64 height 27
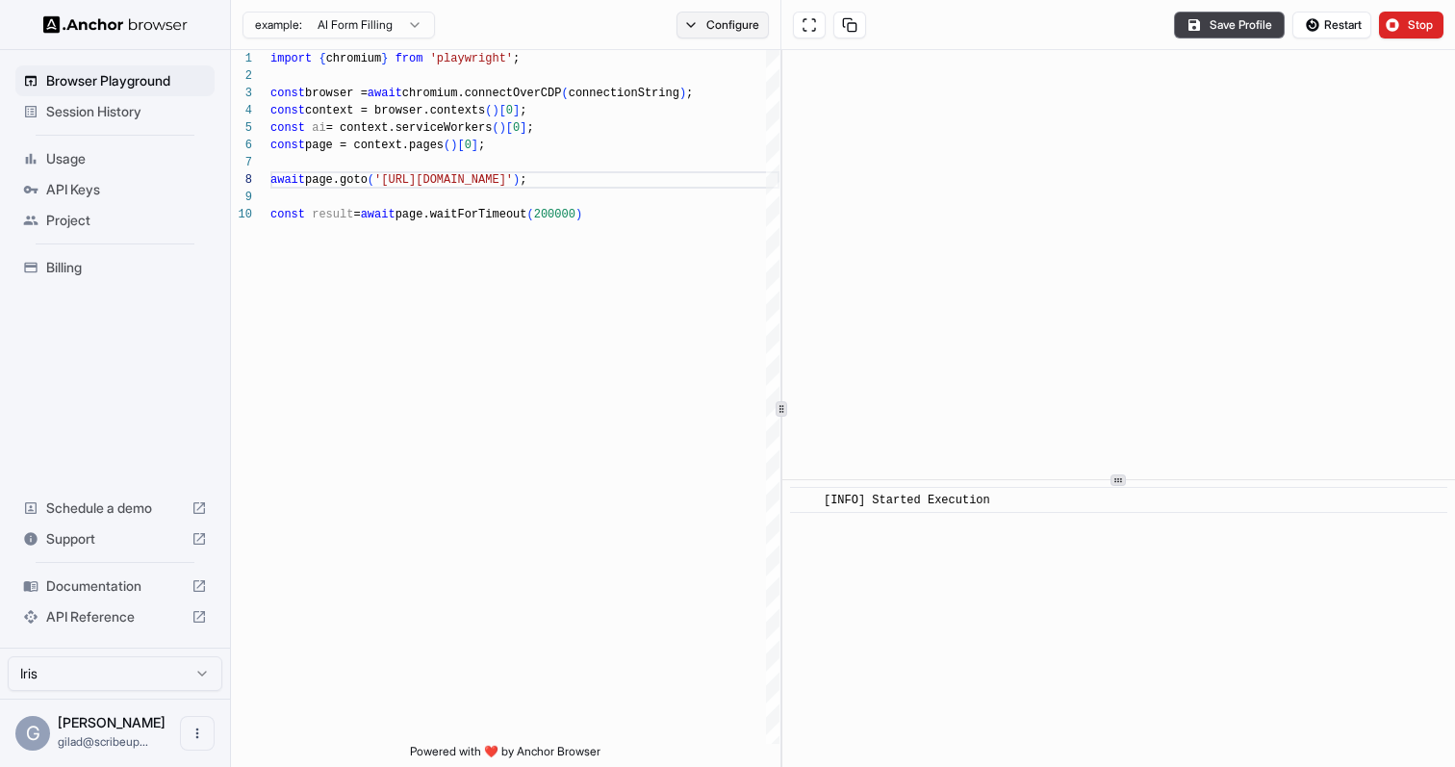
click at [722, 24] on button "Configure" at bounding box center [723, 25] width 93 height 27
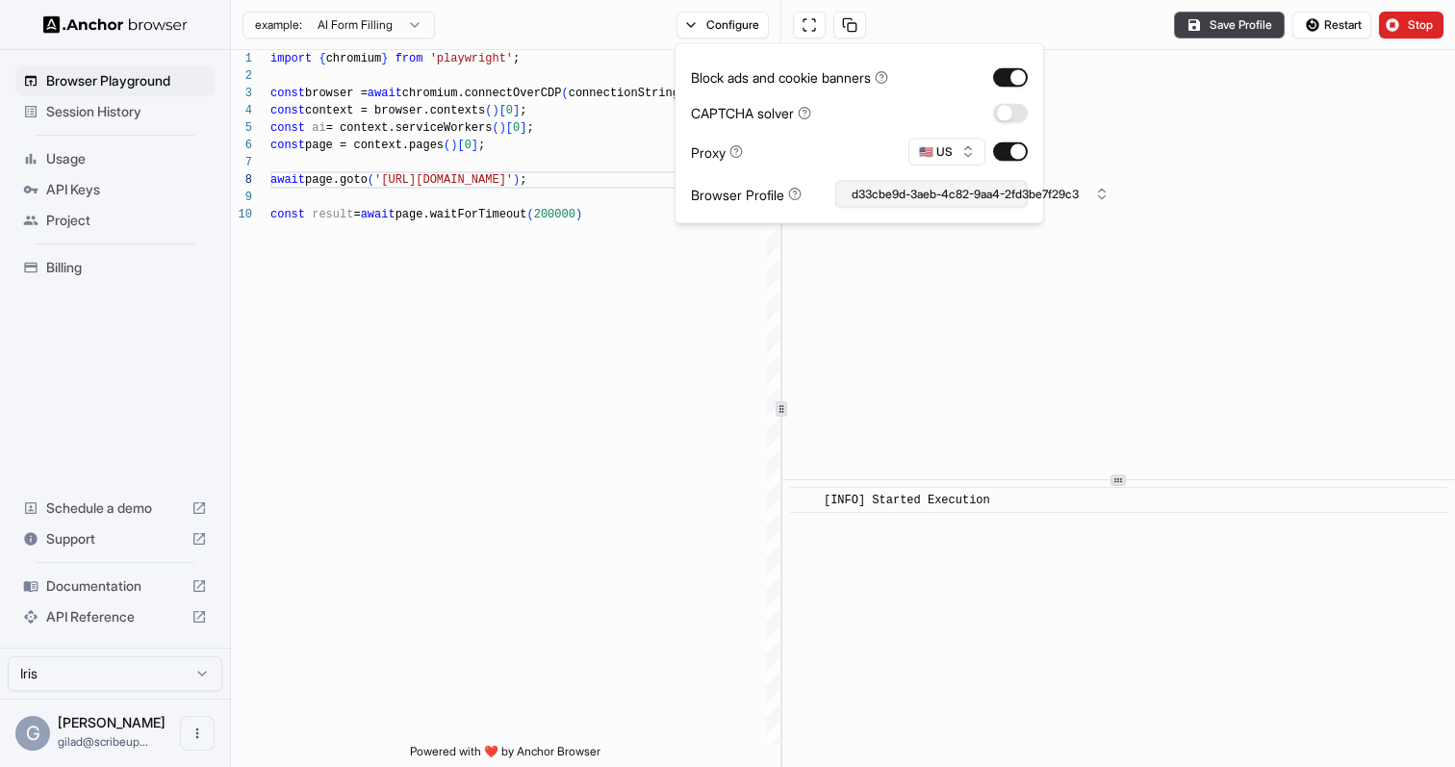
type button "on"
click at [950, 190] on button "d33cbe9d-3aeb-4c82-9aa4-2fd3be7f29c3" at bounding box center [931, 194] width 192 height 27
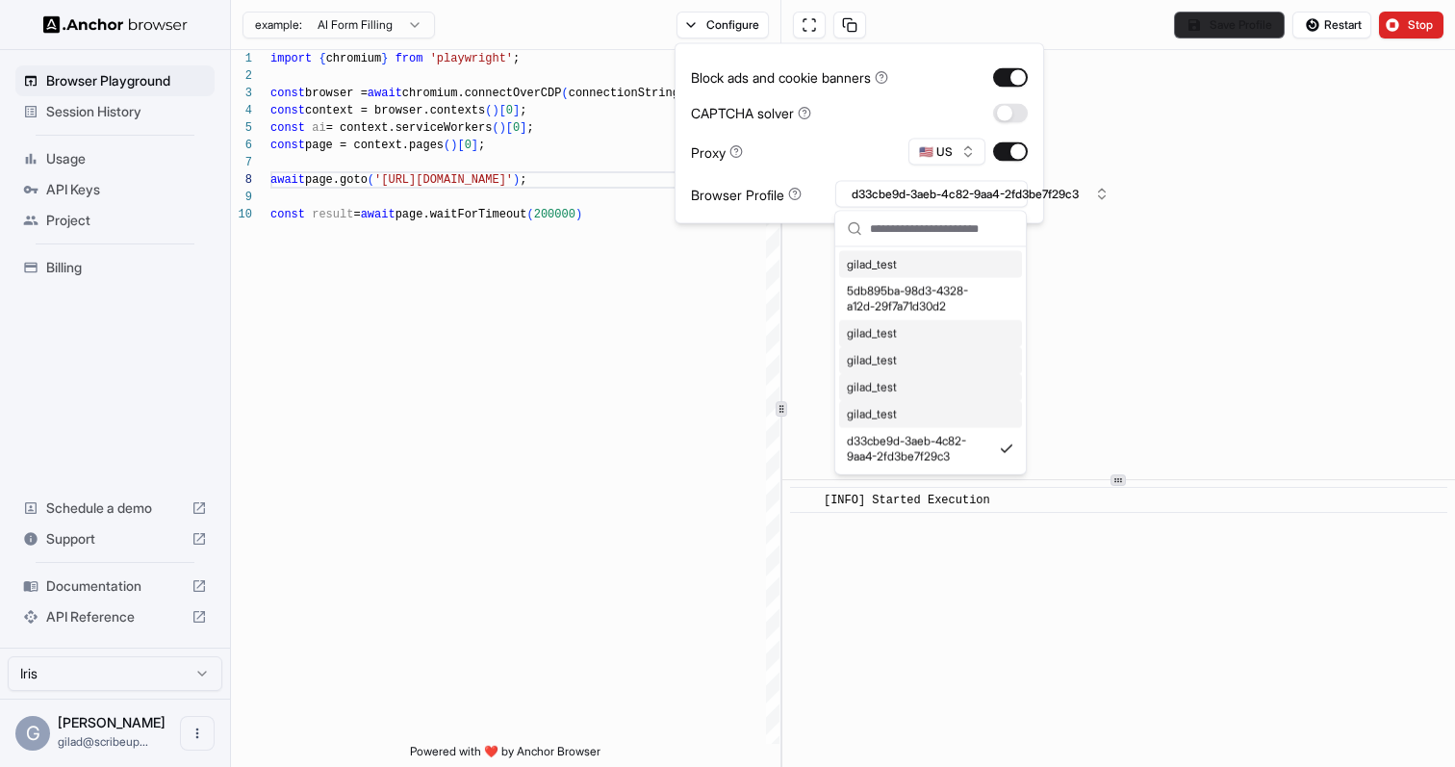
click at [1231, 32] on button "Save Profile" at bounding box center [1229, 25] width 111 height 27
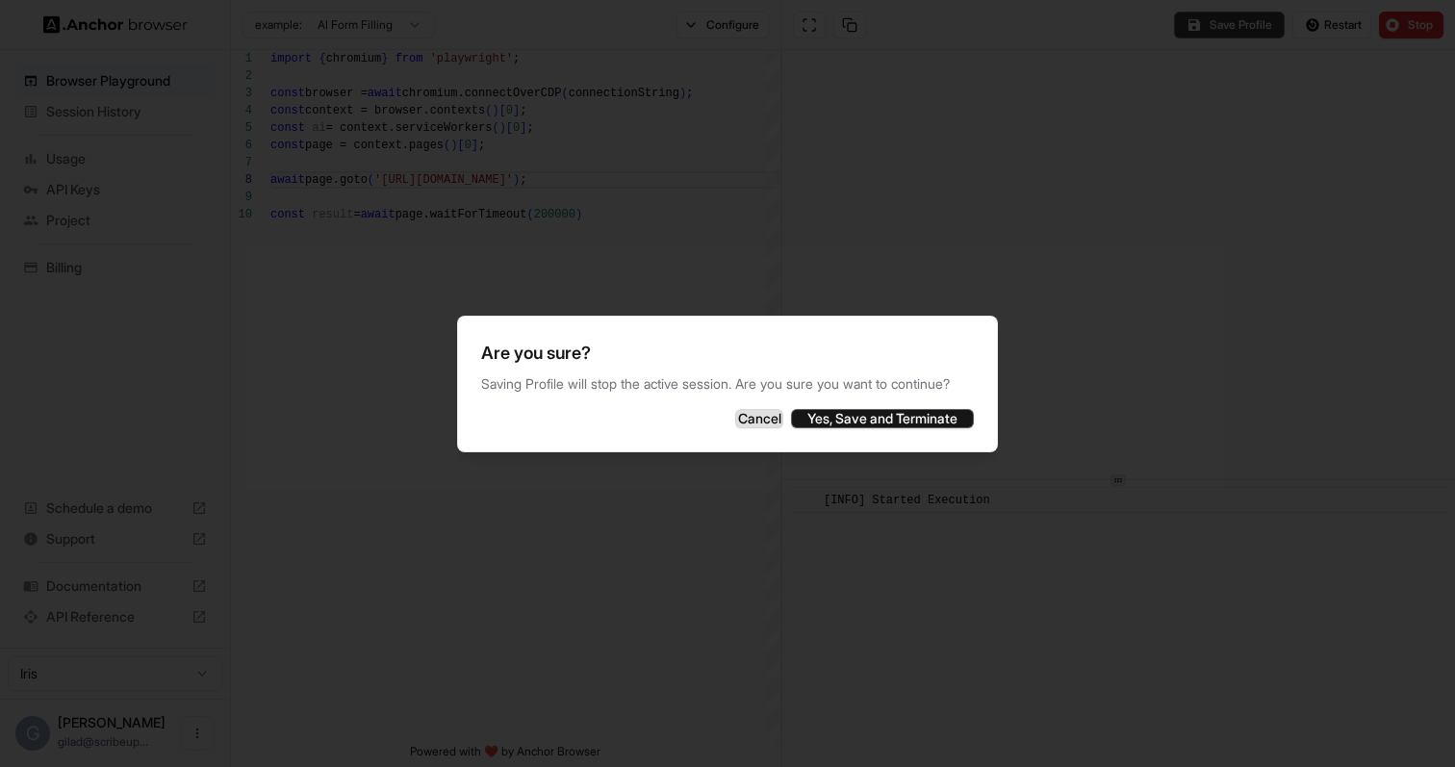
click at [735, 428] on button "Cancel" at bounding box center [759, 418] width 48 height 19
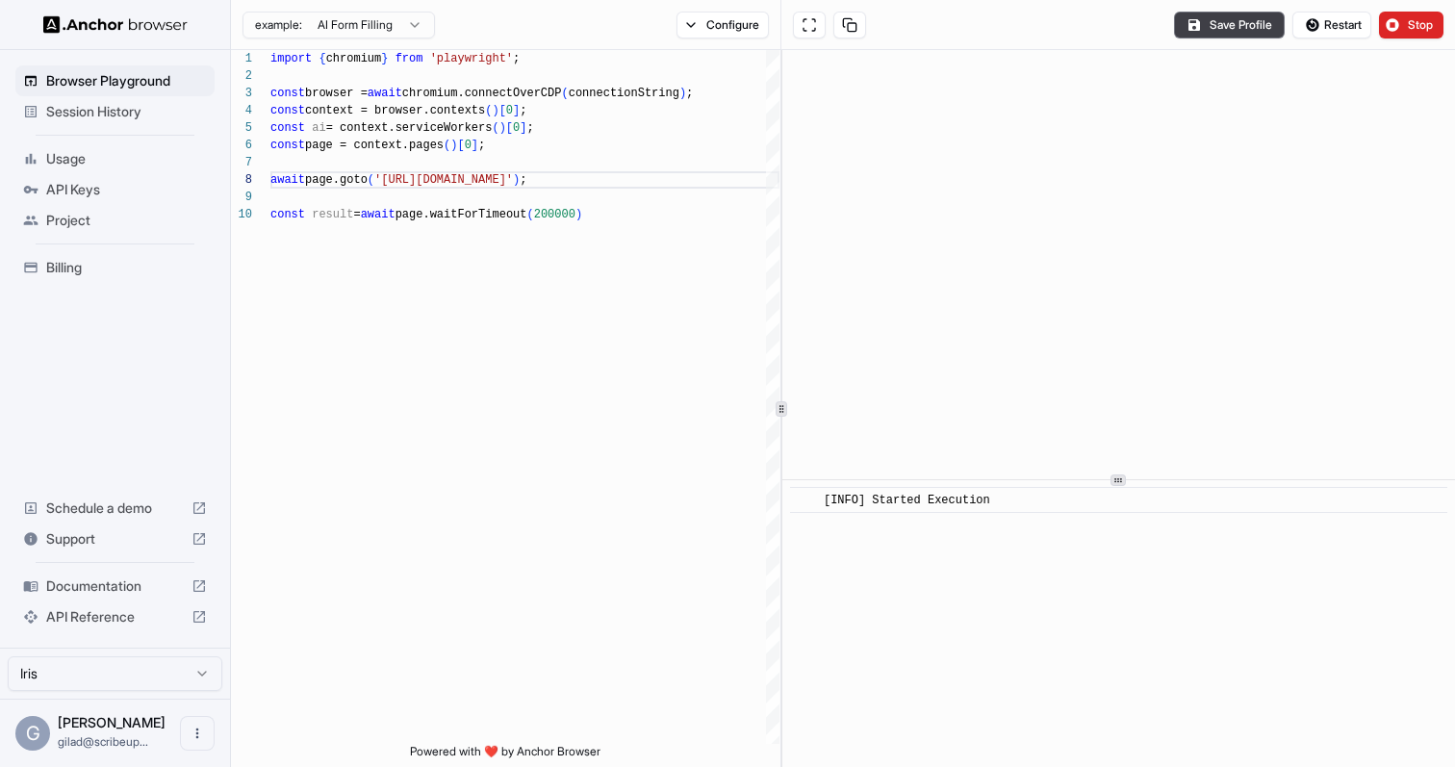
click at [129, 590] on span "Documentation" at bounding box center [115, 586] width 138 height 19
